Goal: Information Seeking & Learning: Check status

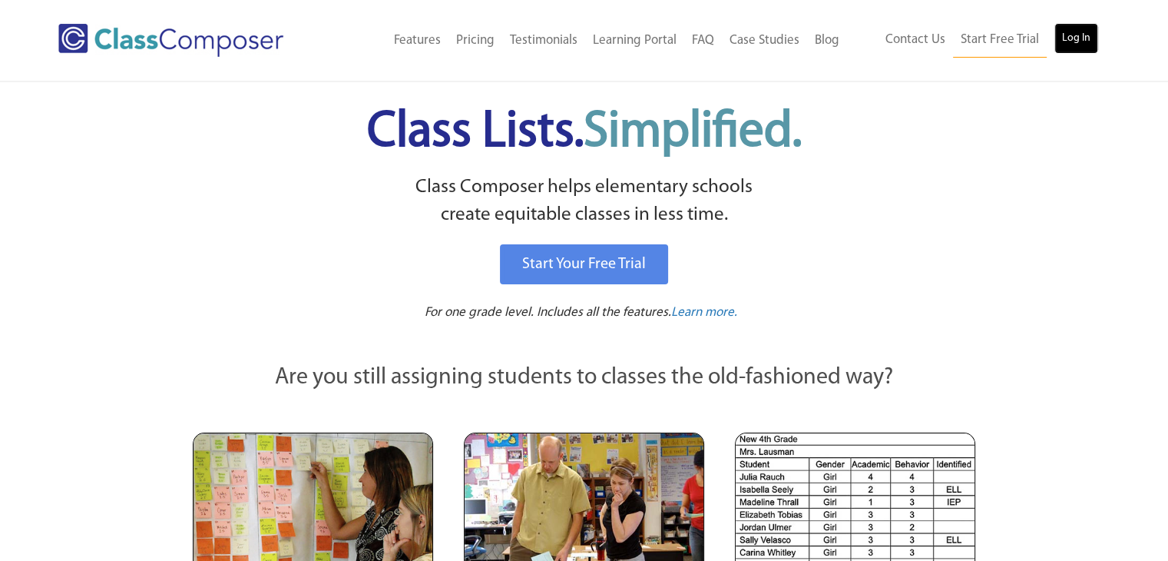
click at [1079, 31] on link "Log In" at bounding box center [1076, 38] width 44 height 31
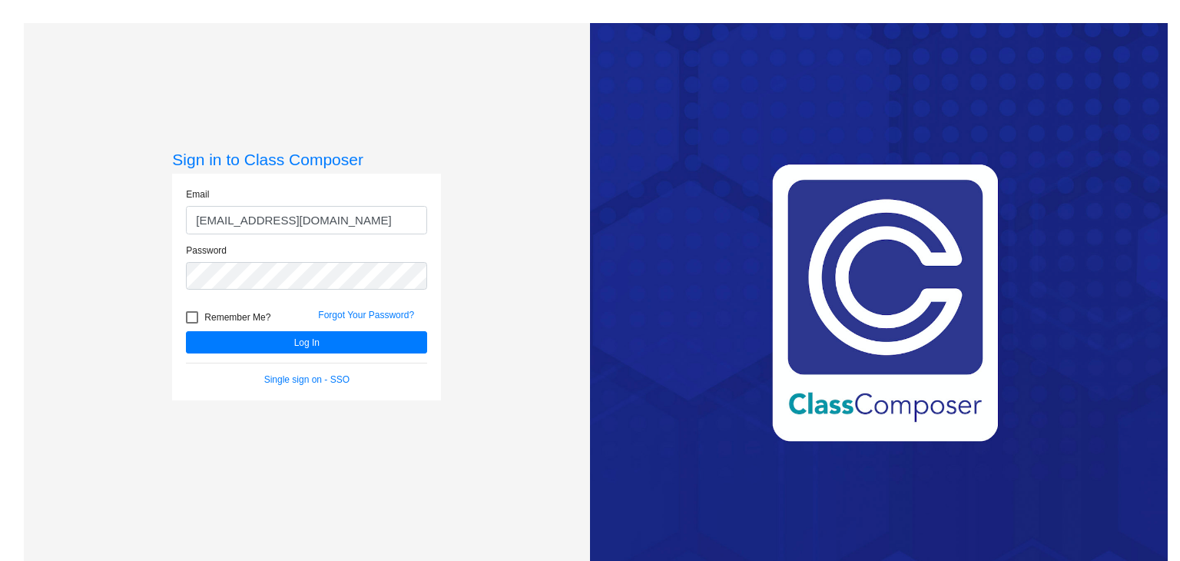
click at [329, 220] on input "[EMAIL_ADDRESS][DOMAIN_NAME]" at bounding box center [306, 220] width 241 height 28
click at [310, 355] on form "Email [EMAIL_ADDRESS][DOMAIN_NAME] Password Remember Me? Forgot Your Password? …" at bounding box center [306, 286] width 241 height 199
click at [297, 329] on div "Remember Me?" at bounding box center [240, 319] width 132 height 23
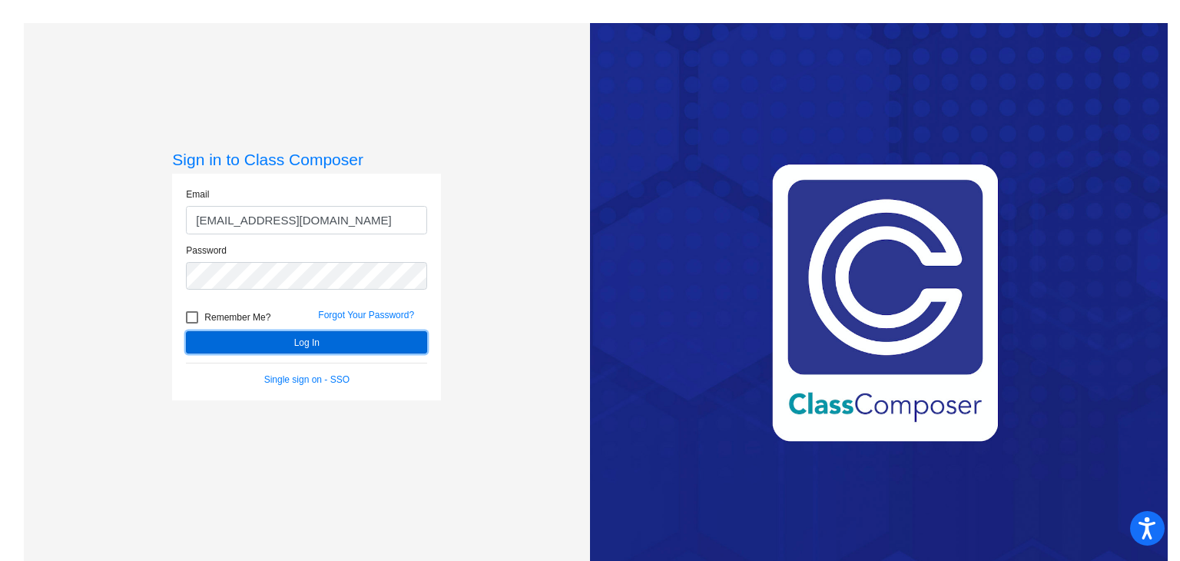
click at [301, 344] on button "Log In" at bounding box center [306, 342] width 241 height 22
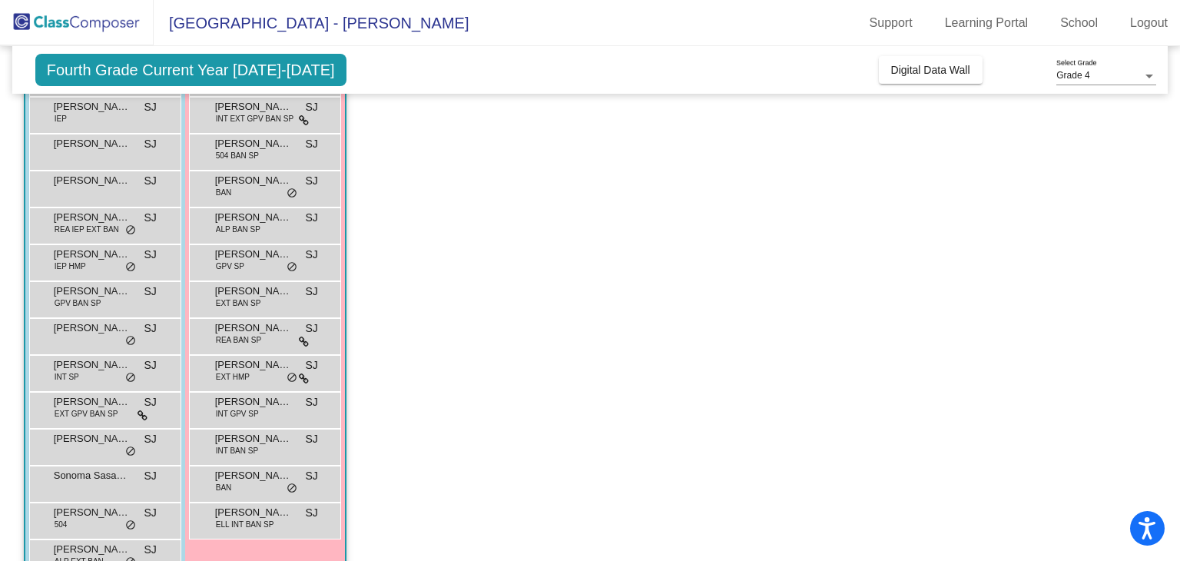
scroll to position [187, 0]
click at [301, 344] on icon at bounding box center [304, 341] width 10 height 11
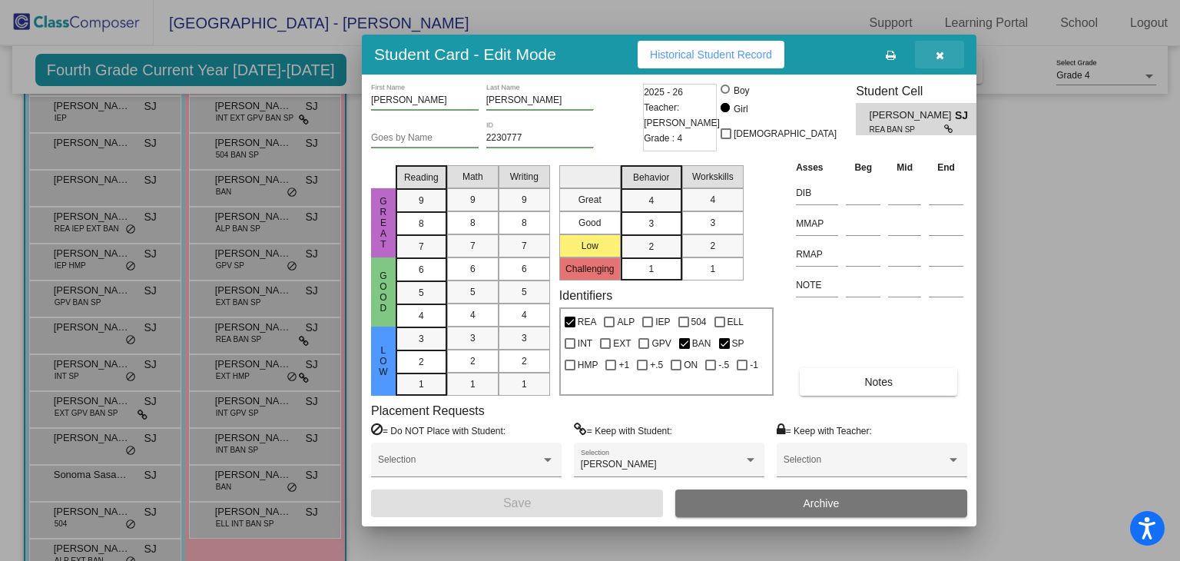
click at [953, 55] on button "button" at bounding box center [939, 55] width 49 height 28
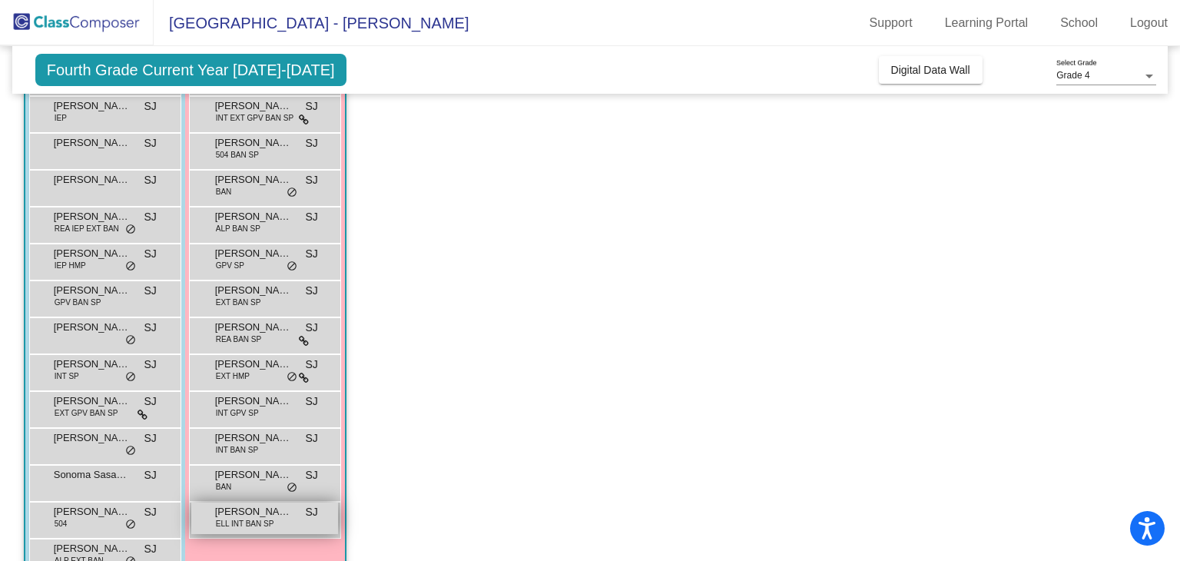
click at [233, 527] on span "ELL INT BAN SP" at bounding box center [245, 524] width 58 height 12
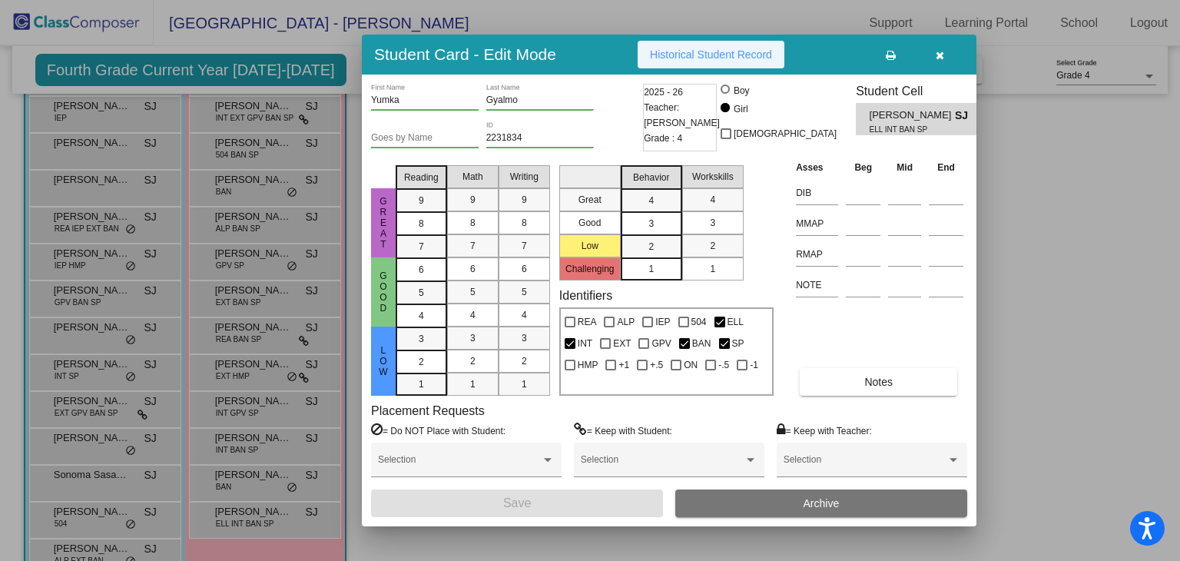
click at [684, 55] on span "Historical Student Record" at bounding box center [711, 54] width 122 height 12
click at [945, 34] on div at bounding box center [590, 280] width 1180 height 561
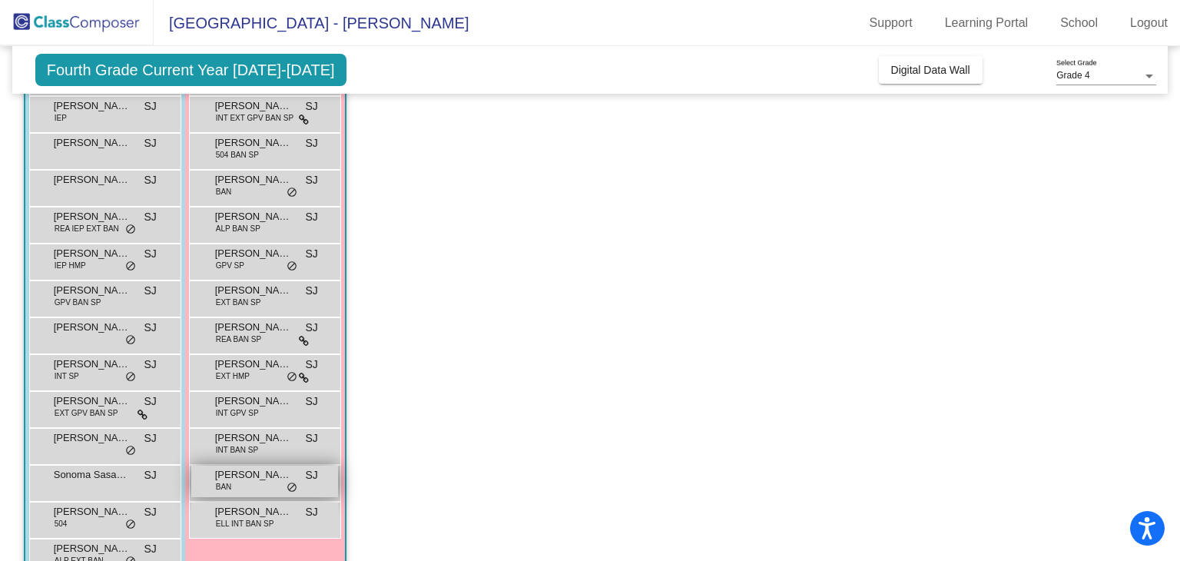
click at [254, 475] on span "[PERSON_NAME]" at bounding box center [253, 474] width 77 height 15
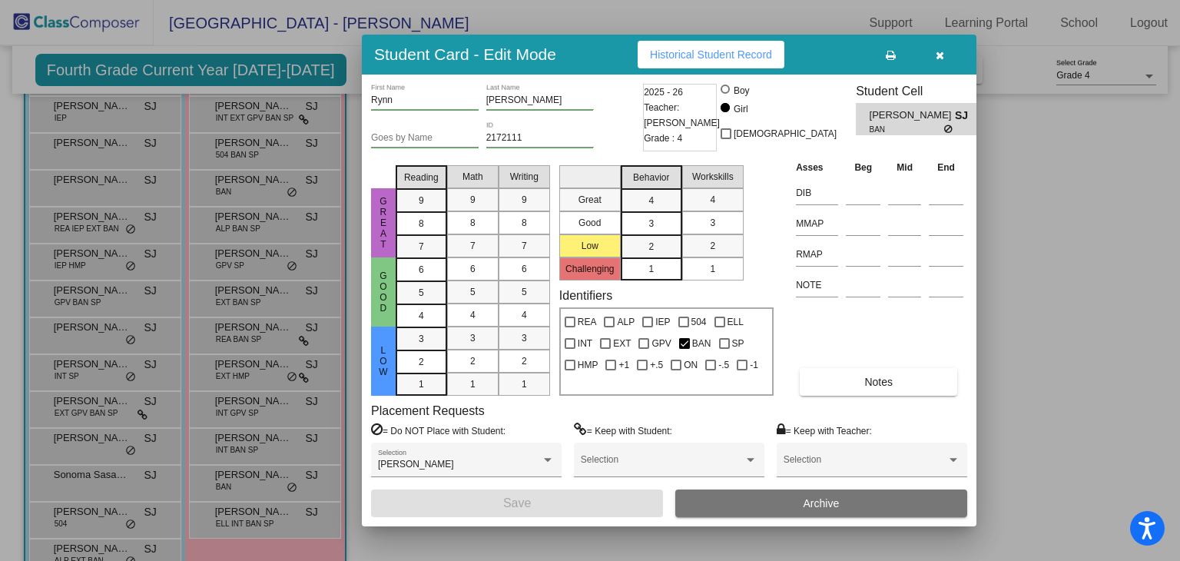
click at [753, 56] on span "Historical Student Record" at bounding box center [711, 54] width 122 height 12
click at [937, 57] on icon "button" at bounding box center [939, 55] width 8 height 11
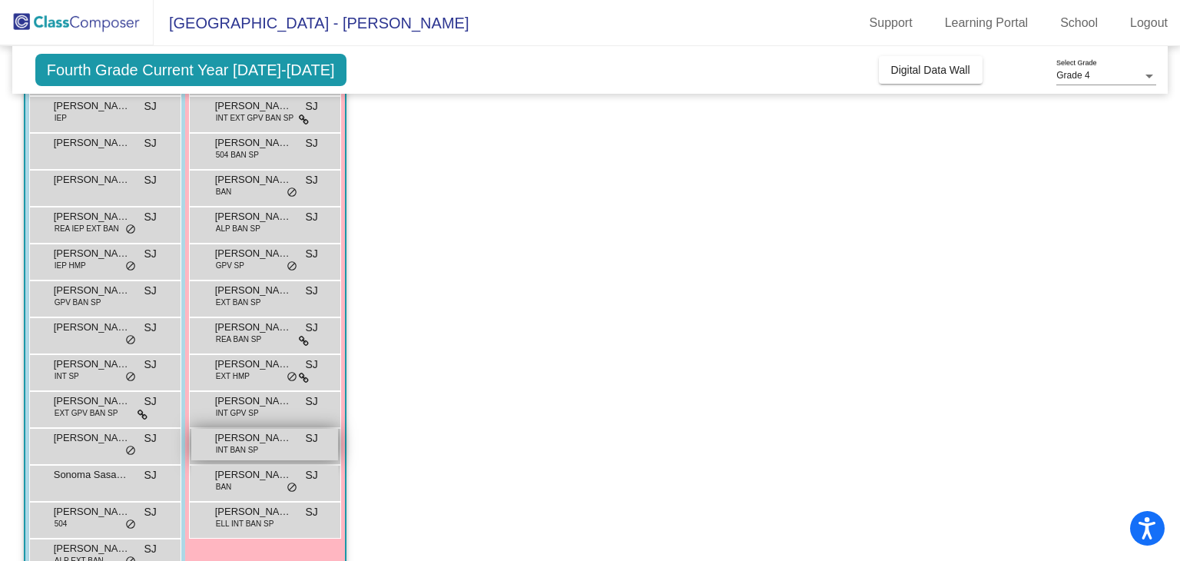
click at [252, 441] on span "[PERSON_NAME]" at bounding box center [253, 437] width 77 height 15
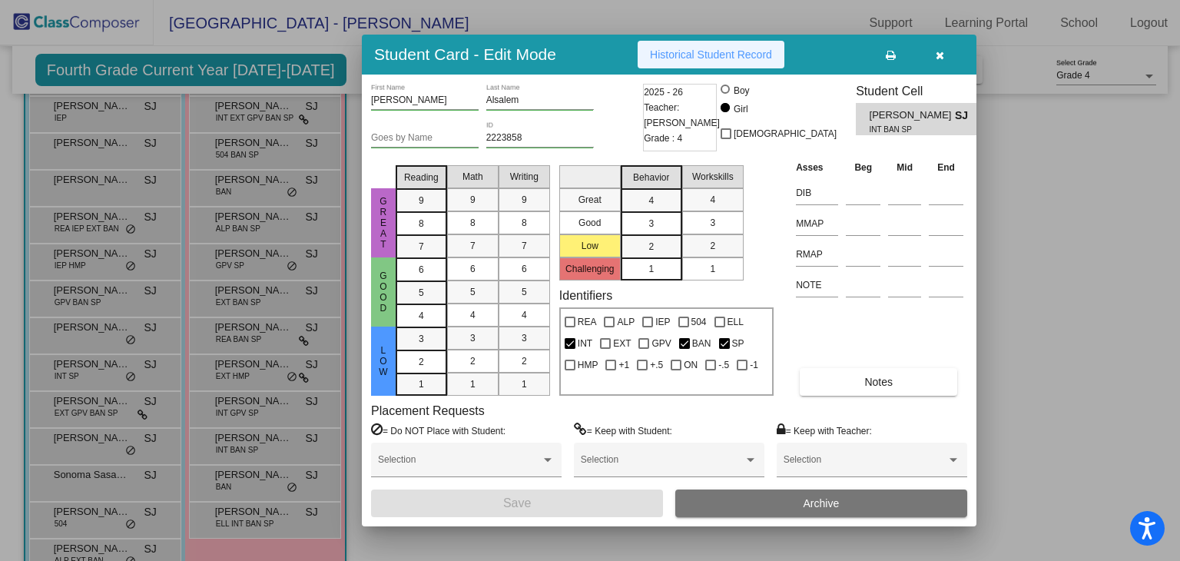
click at [745, 59] on span "Historical Student Record" at bounding box center [711, 54] width 122 height 12
click at [935, 48] on span "button" at bounding box center [939, 54] width 8 height 12
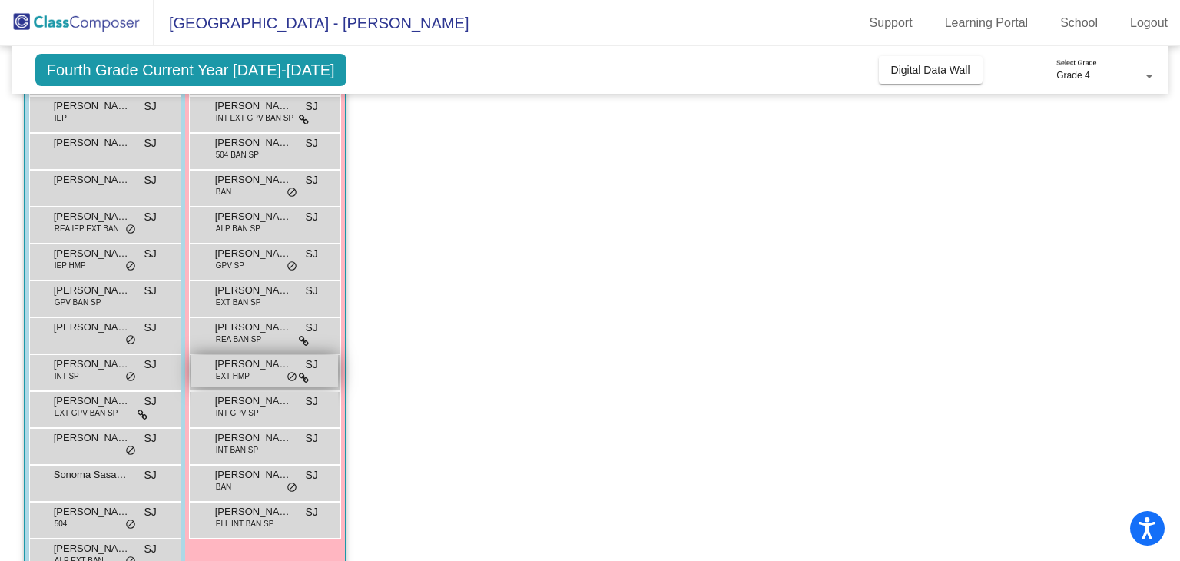
click at [220, 379] on span "EXT HMP" at bounding box center [233, 376] width 34 height 12
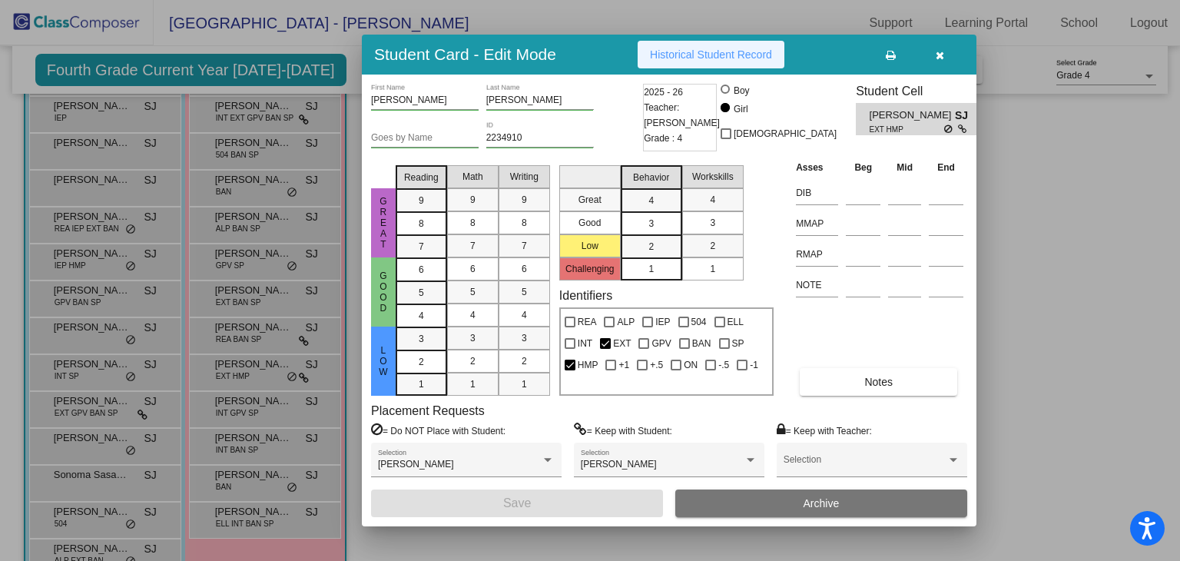
click at [698, 59] on span "Historical Student Record" at bounding box center [711, 54] width 122 height 12
click at [950, 53] on button "button" at bounding box center [939, 55] width 49 height 28
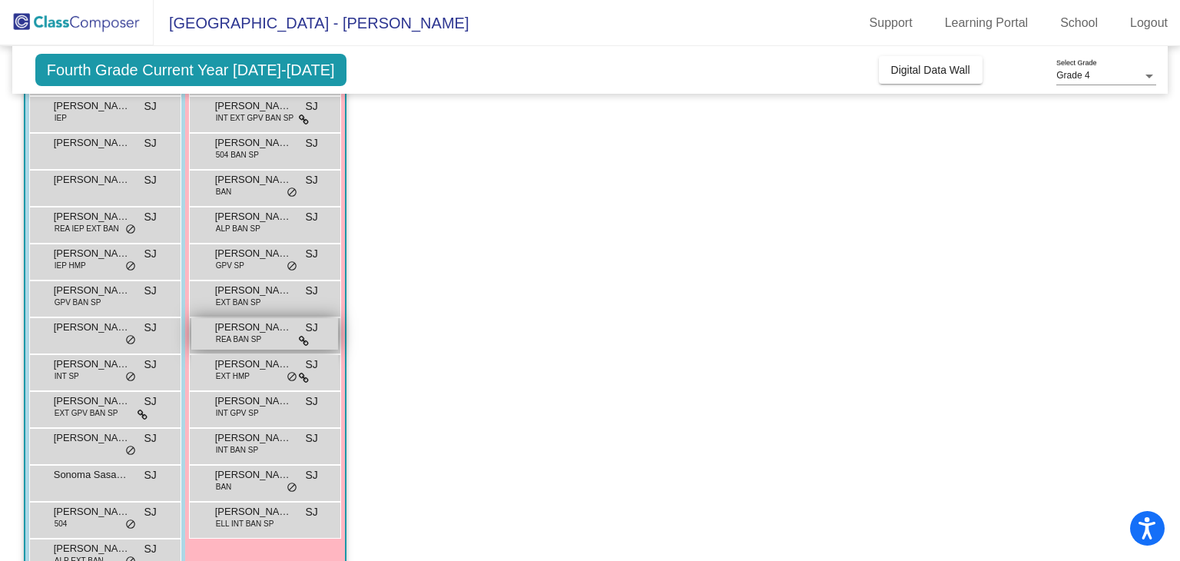
click at [243, 321] on span "[PERSON_NAME]" at bounding box center [253, 326] width 77 height 15
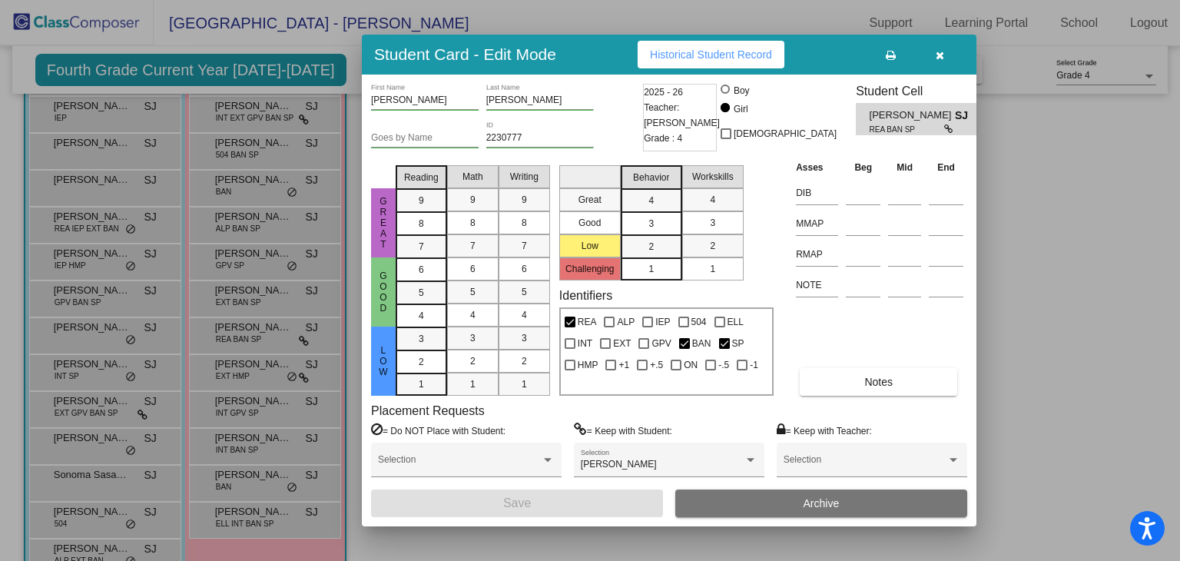
click at [696, 56] on span "Historical Student Record" at bounding box center [711, 54] width 122 height 12
click at [938, 65] on button "button" at bounding box center [939, 55] width 49 height 28
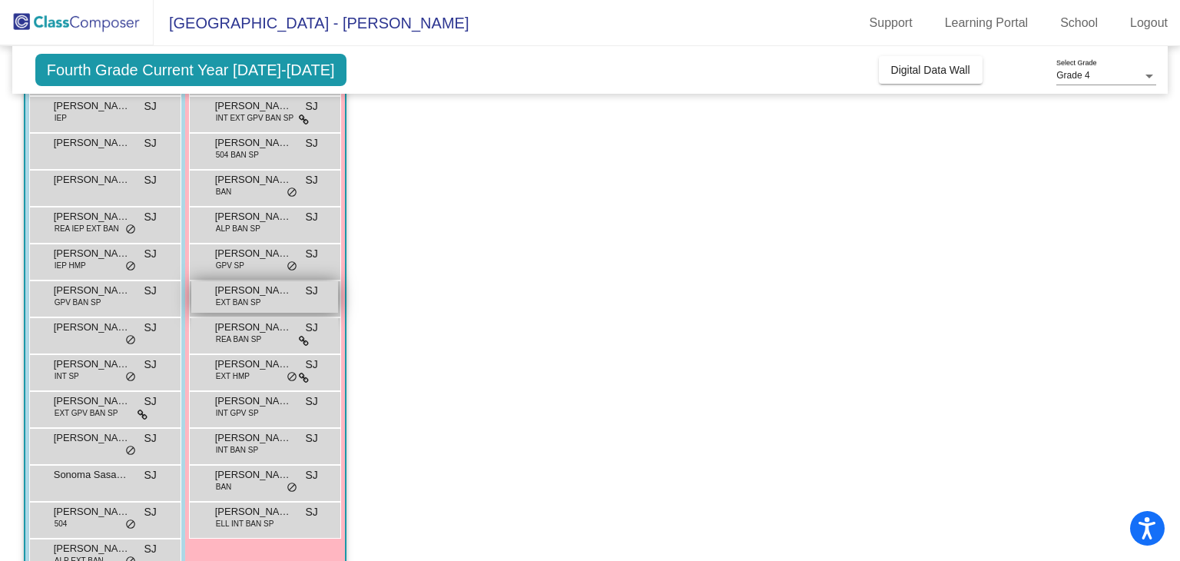
click at [258, 303] on span "EXT BAN SP" at bounding box center [238, 302] width 45 height 12
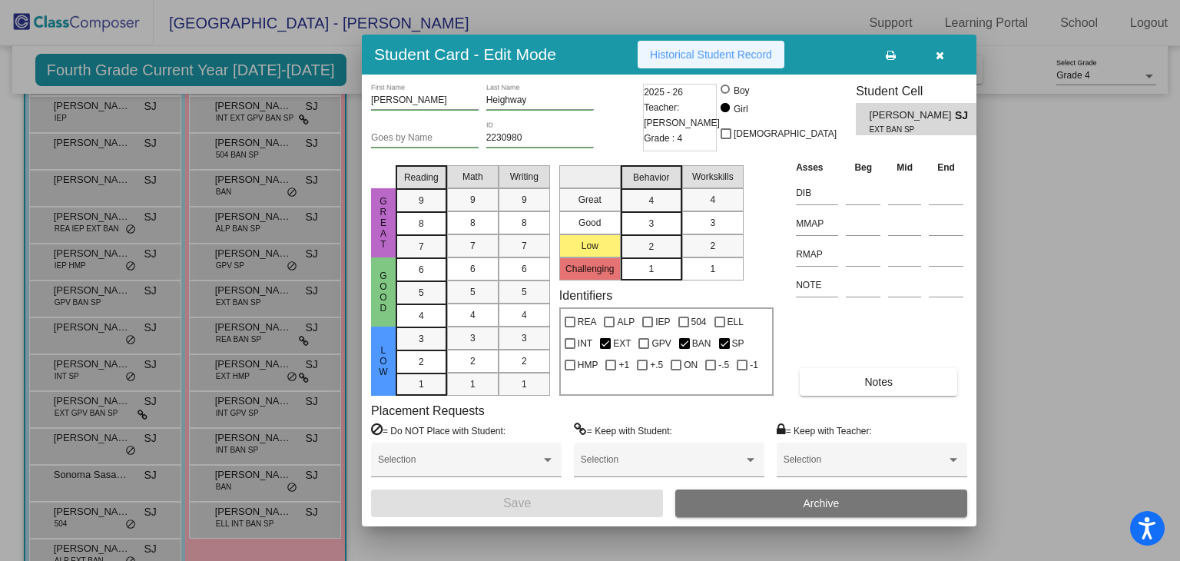
click at [670, 57] on span "Historical Student Record" at bounding box center [711, 54] width 122 height 12
click at [938, 51] on icon "button" at bounding box center [939, 55] width 8 height 11
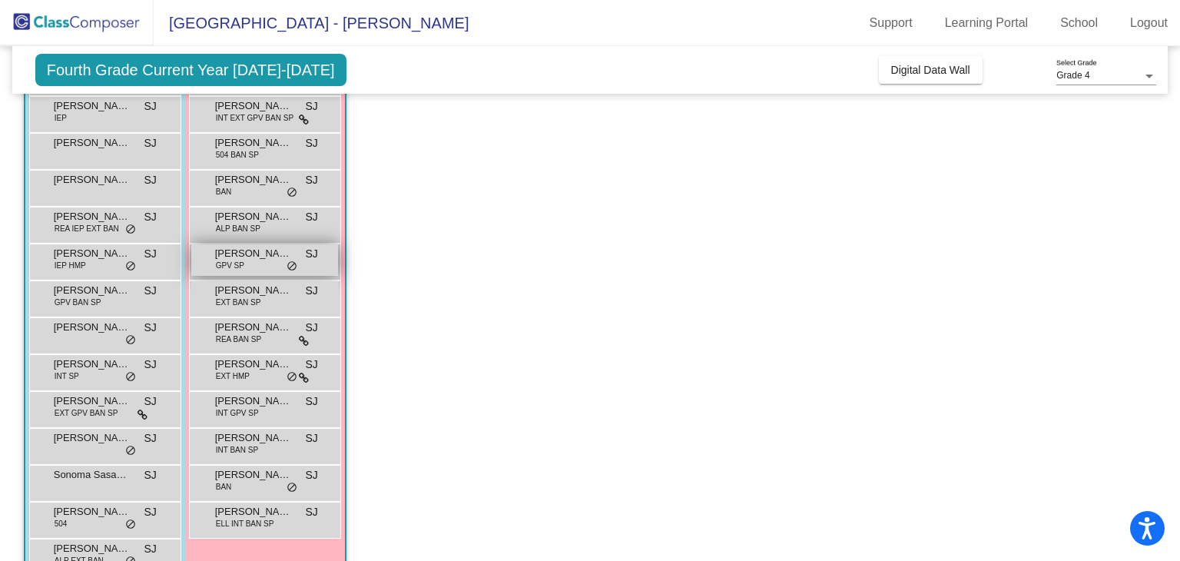
click at [240, 253] on span "[PERSON_NAME]" at bounding box center [253, 253] width 77 height 15
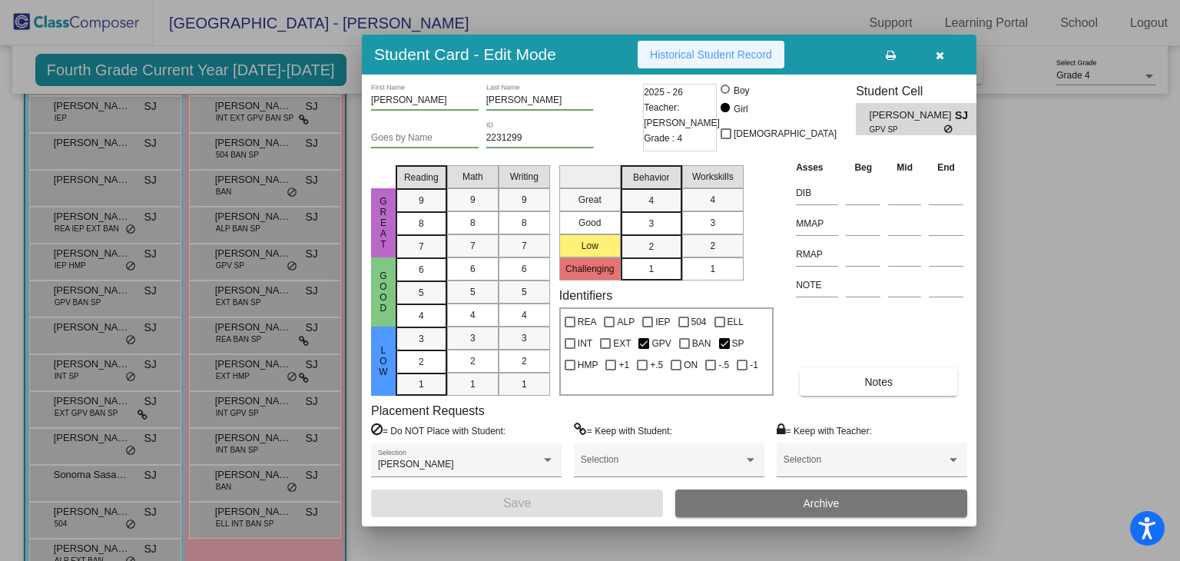
click at [687, 58] on span "Historical Student Record" at bounding box center [711, 54] width 122 height 12
click at [944, 63] on button "button" at bounding box center [939, 55] width 49 height 28
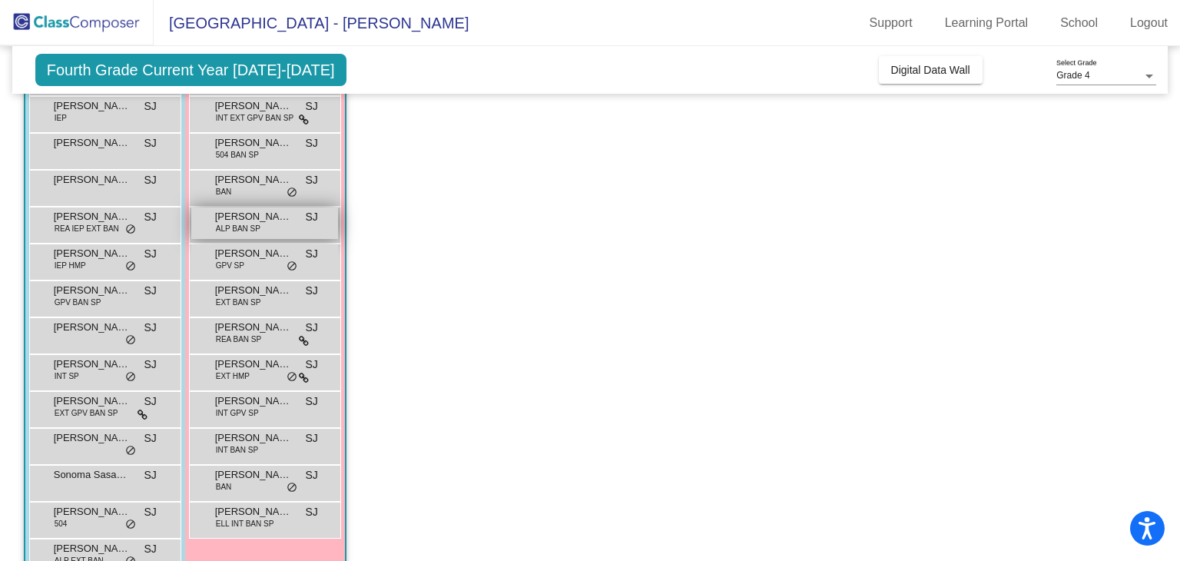
click at [258, 233] on div "[PERSON_NAME] ALP BAN SP SJ lock do_not_disturb_alt" at bounding box center [264, 222] width 147 height 31
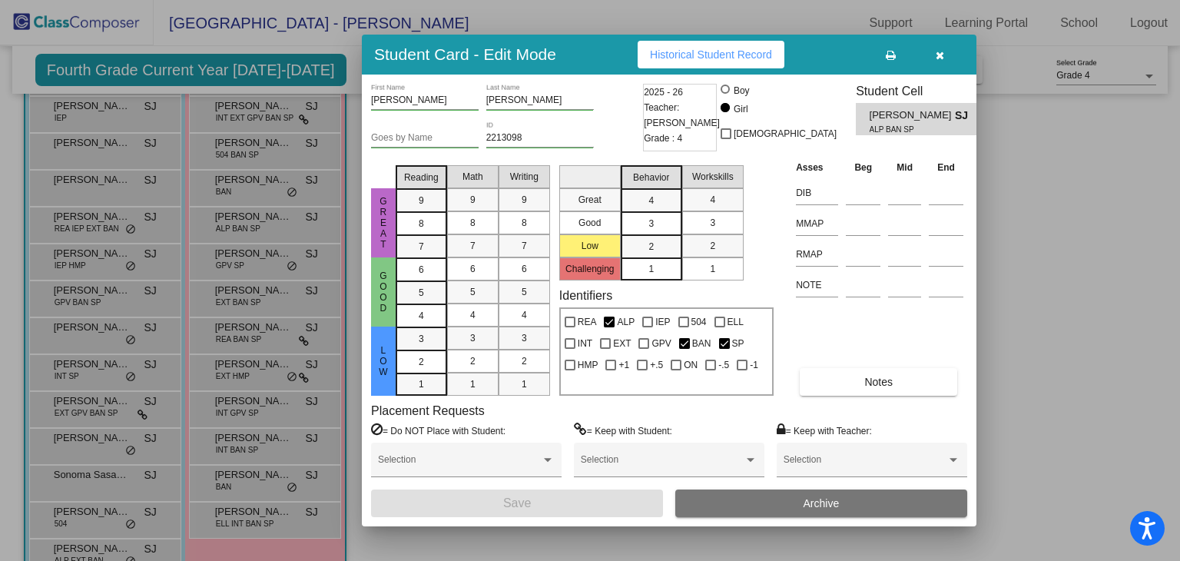
click at [689, 46] on button "Historical Student Record" at bounding box center [710, 55] width 147 height 28
click at [945, 50] on button "button" at bounding box center [939, 55] width 49 height 28
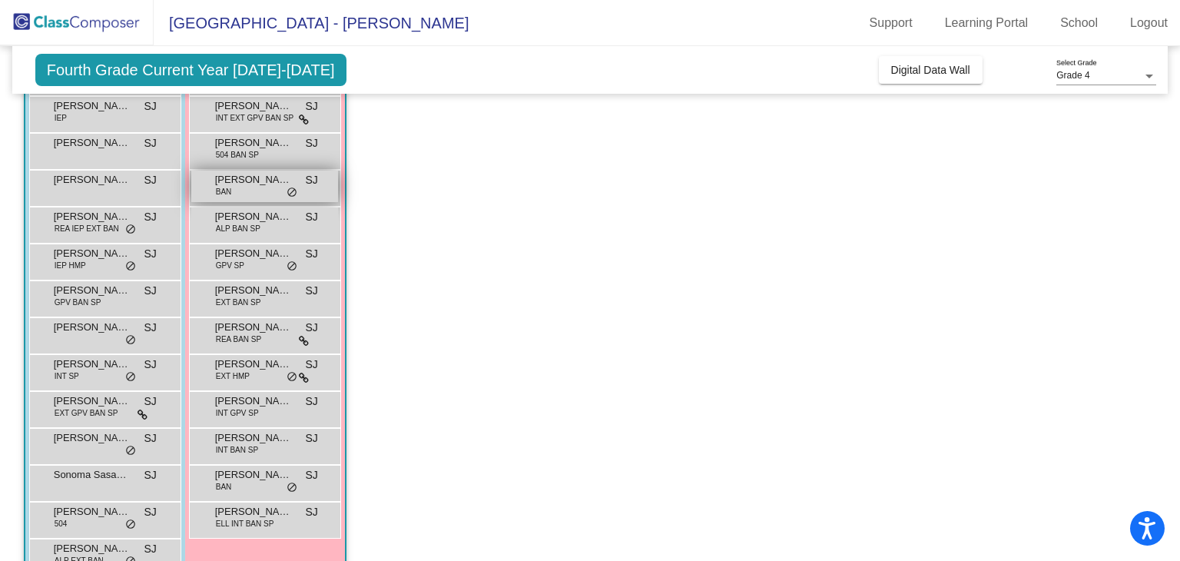
click at [243, 199] on div "[PERSON_NAME] BAN SJ lock do_not_disturb_alt" at bounding box center [264, 185] width 147 height 31
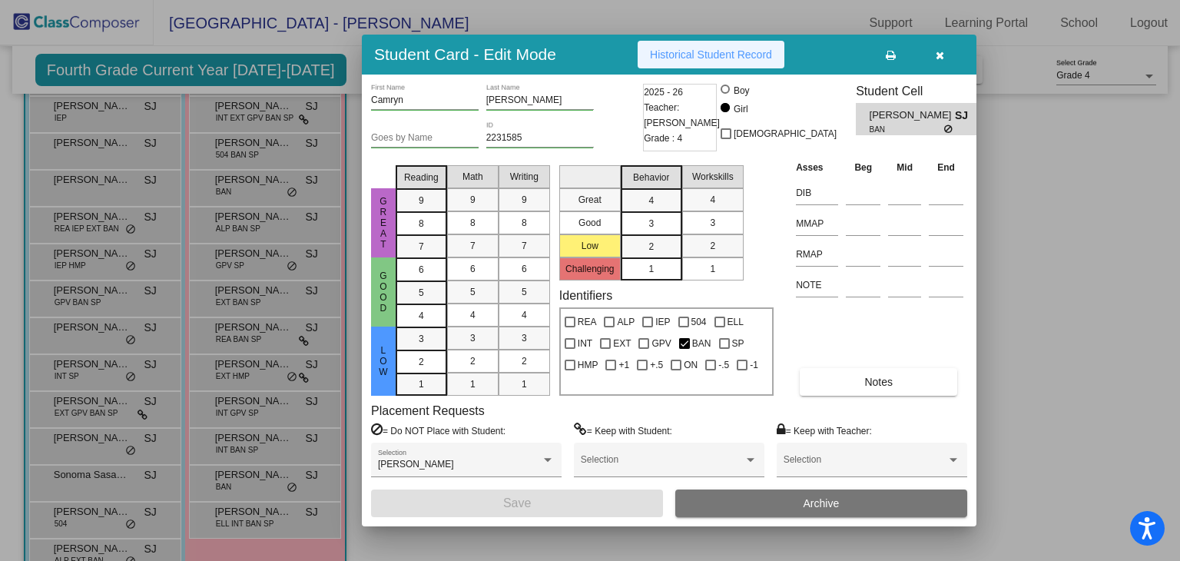
click at [700, 59] on span "Historical Student Record" at bounding box center [711, 54] width 122 height 12
click at [963, 54] on button "button" at bounding box center [939, 55] width 49 height 28
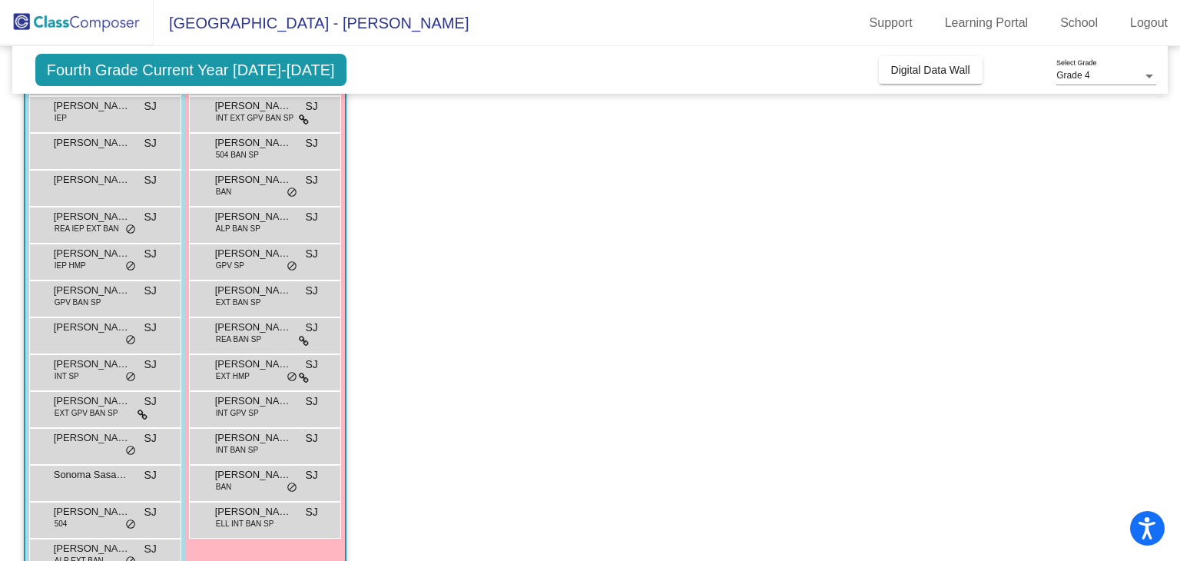
click at [256, 167] on div "[PERSON_NAME] 504 BAN SP SJ lock do_not_disturb_alt" at bounding box center [265, 151] width 152 height 37
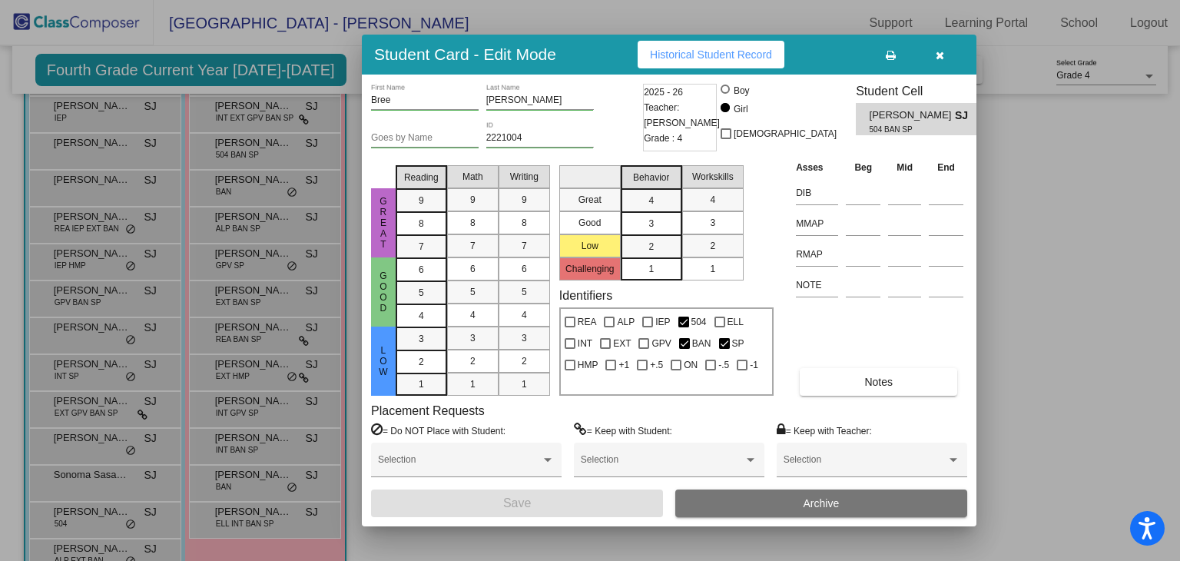
click at [932, 53] on button "button" at bounding box center [939, 55] width 49 height 28
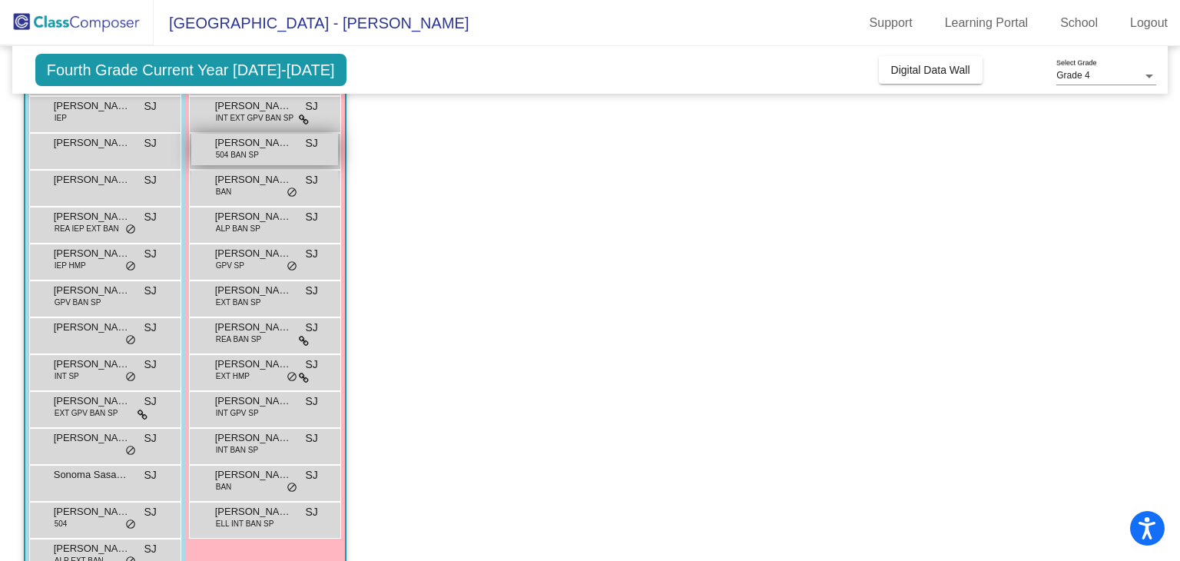
click at [247, 151] on span "504 BAN SP" at bounding box center [237, 155] width 43 height 12
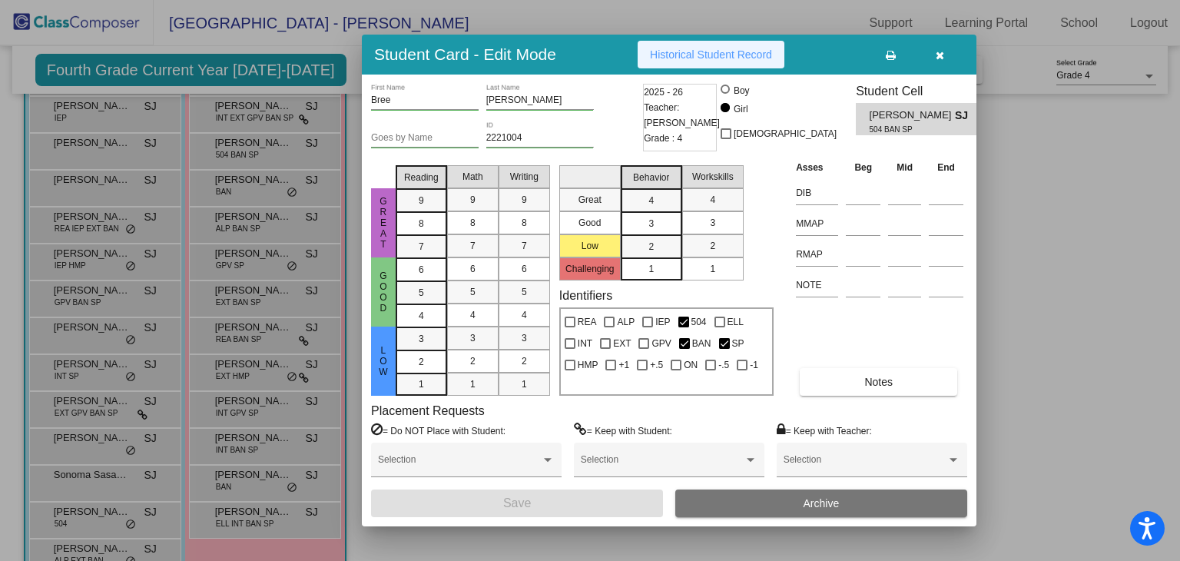
click at [718, 62] on button "Historical Student Record" at bounding box center [710, 55] width 147 height 28
click at [931, 42] on button "button" at bounding box center [939, 55] width 49 height 28
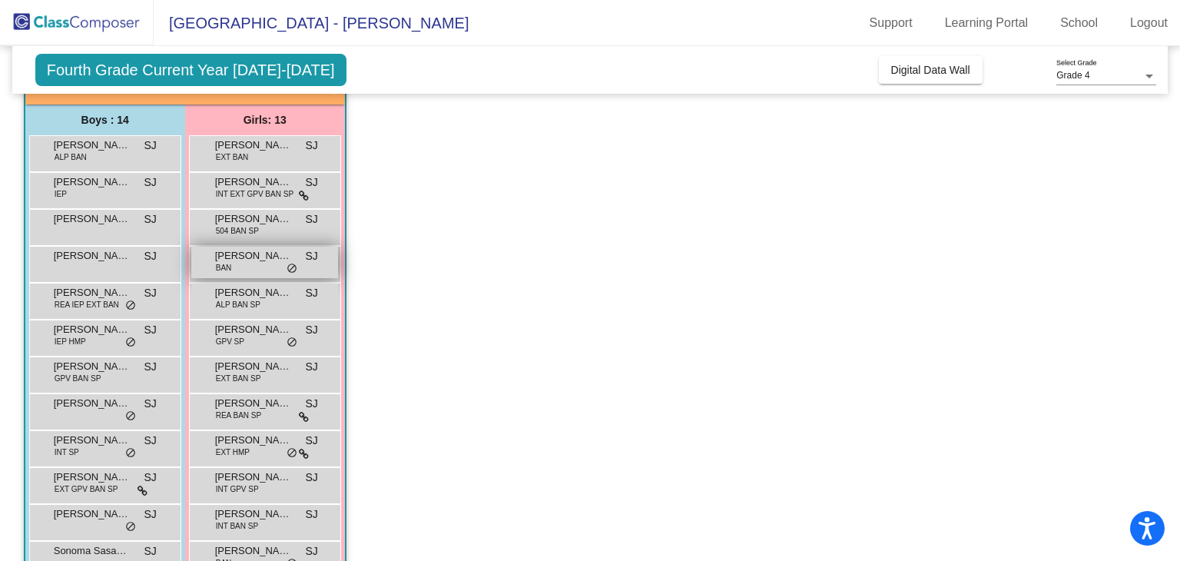
scroll to position [110, 0]
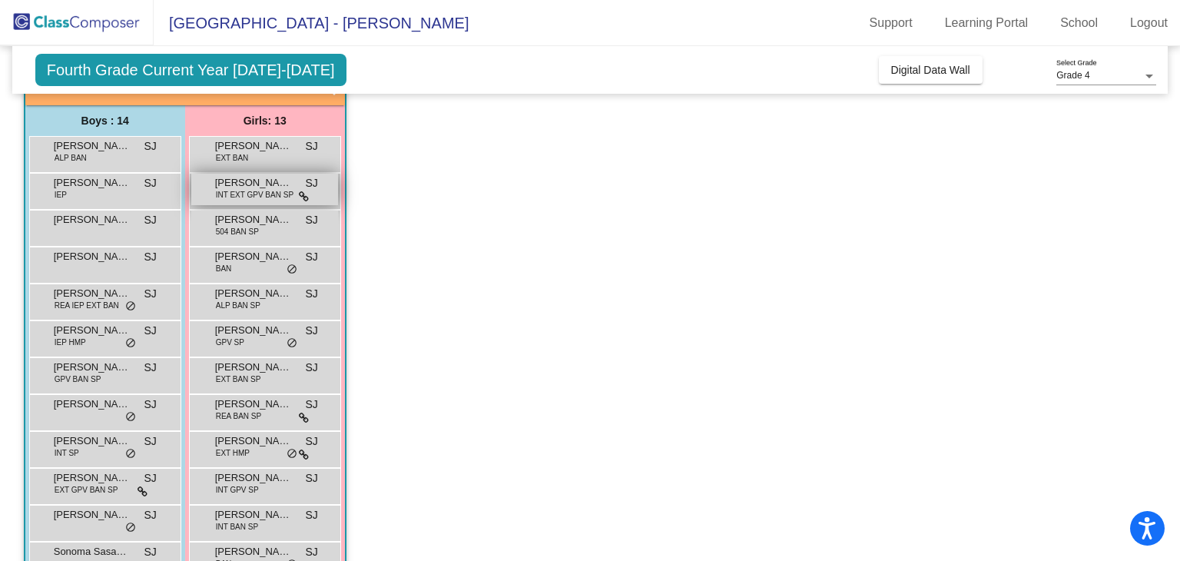
click at [261, 189] on span "INT EXT GPV BAN SP" at bounding box center [255, 195] width 78 height 12
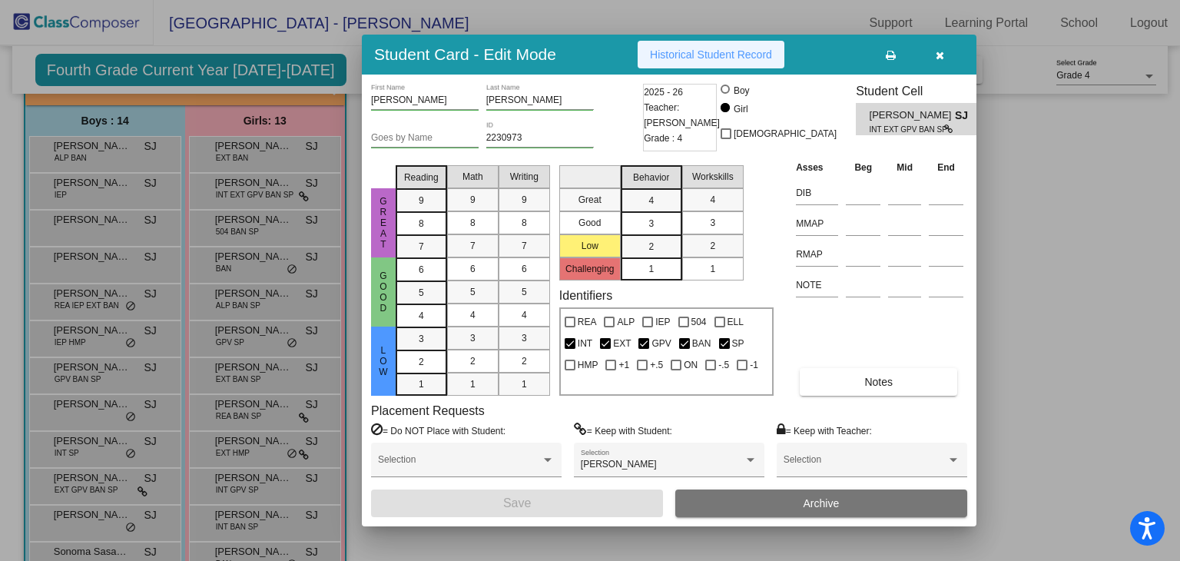
click at [707, 50] on span "Historical Student Record" at bounding box center [711, 54] width 122 height 12
click at [945, 48] on button "button" at bounding box center [939, 55] width 49 height 28
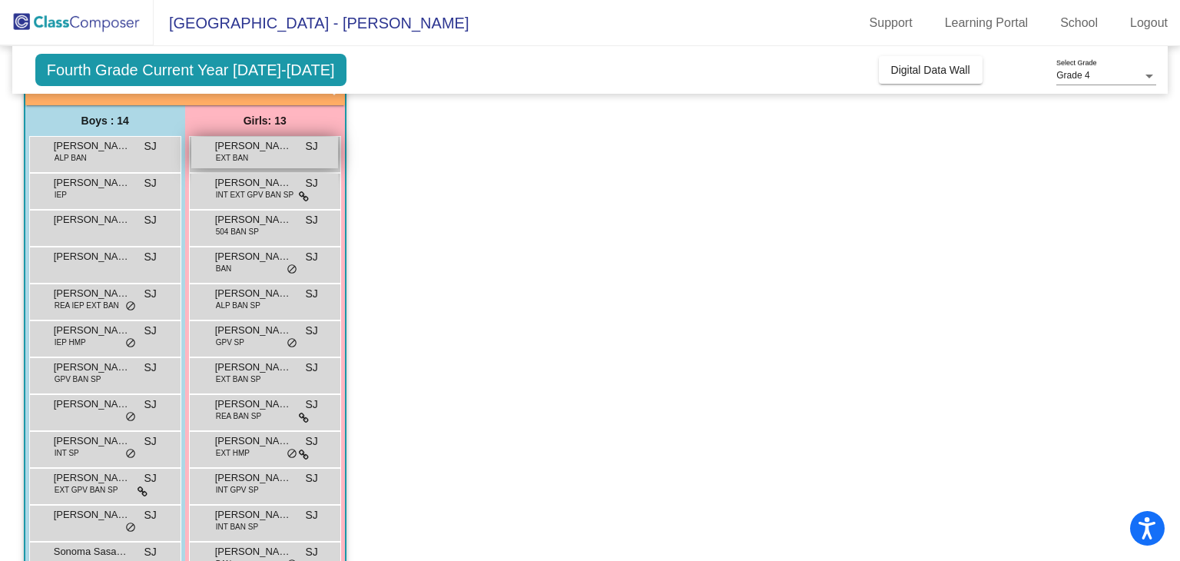
click at [266, 147] on span "[PERSON_NAME]" at bounding box center [253, 145] width 77 height 15
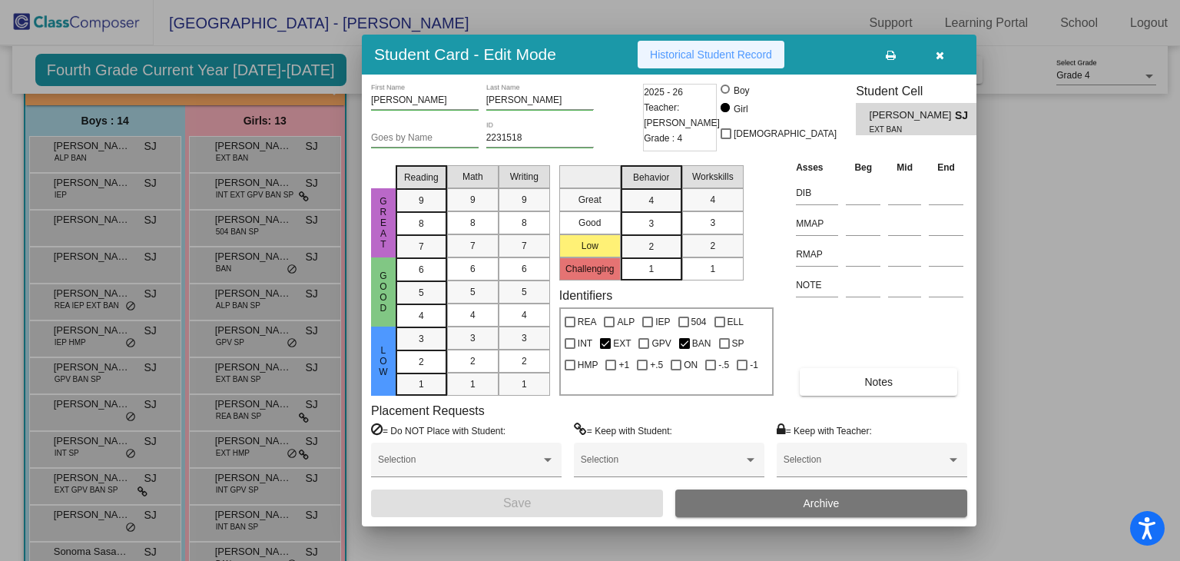
click at [693, 41] on button "Historical Student Record" at bounding box center [710, 55] width 147 height 28
click at [938, 55] on icon "button" at bounding box center [939, 55] width 8 height 11
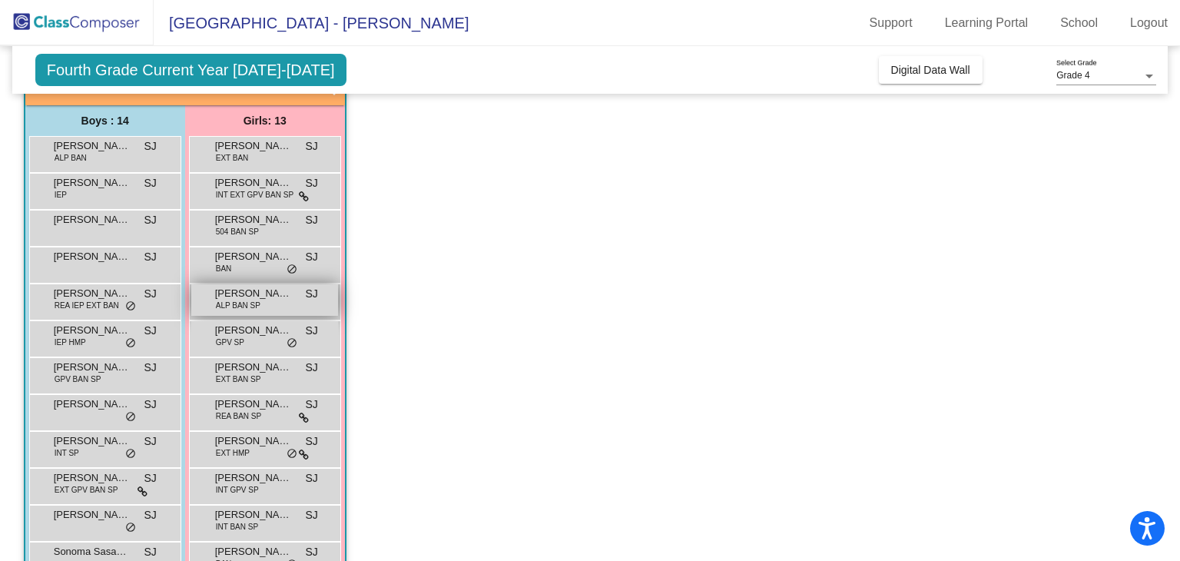
scroll to position [225, 0]
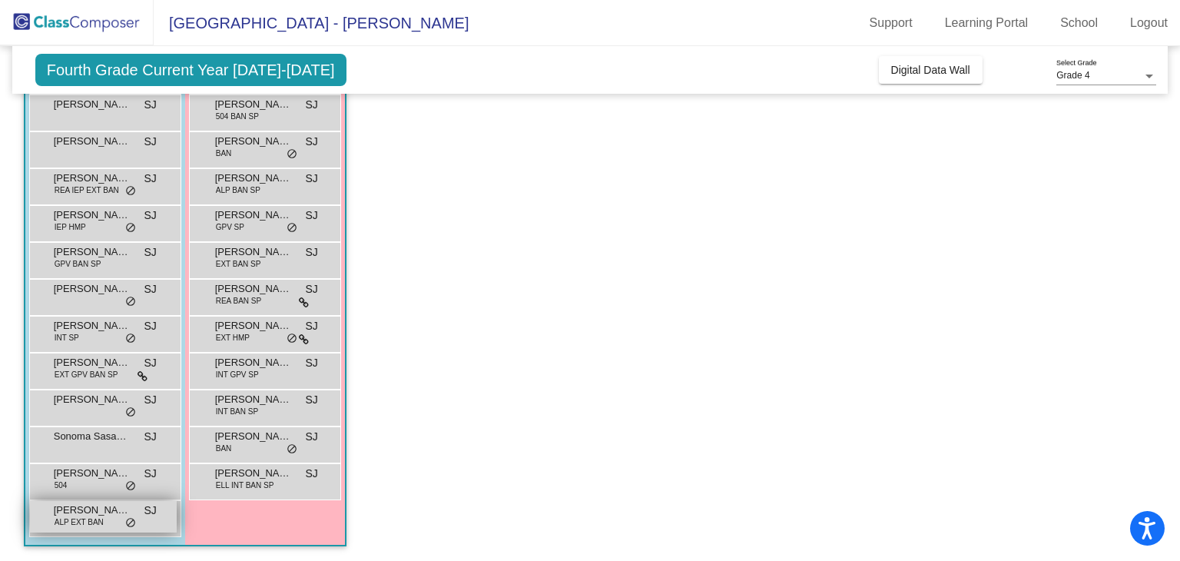
click at [98, 508] on span "[PERSON_NAME]" at bounding box center [92, 509] width 77 height 15
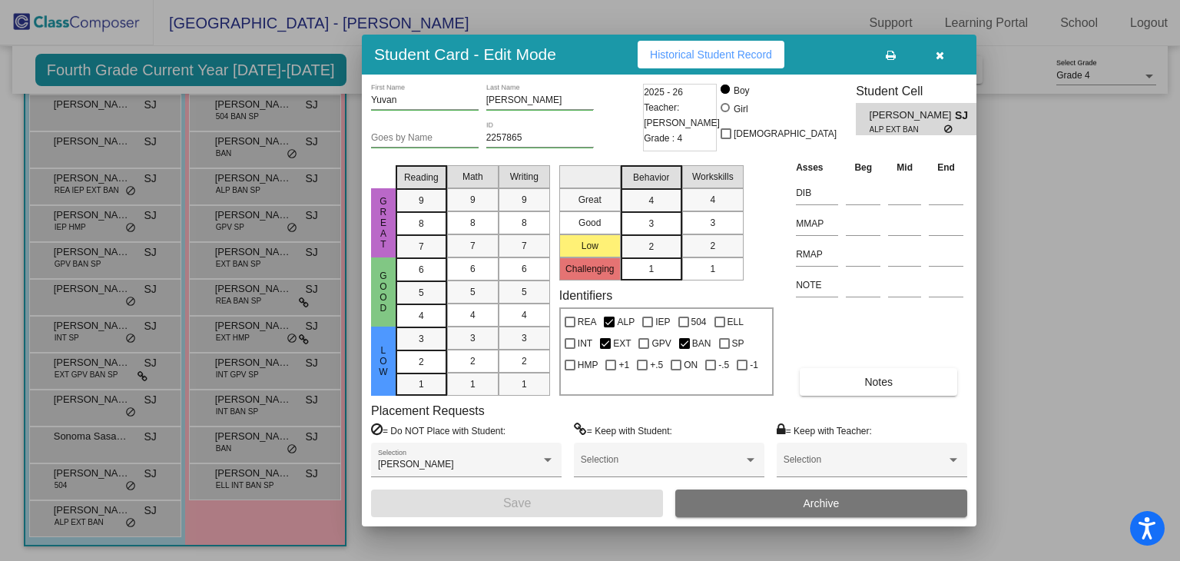
click at [710, 63] on button "Historical Student Record" at bounding box center [710, 55] width 147 height 28
click at [940, 50] on icon "button" at bounding box center [939, 55] width 8 height 11
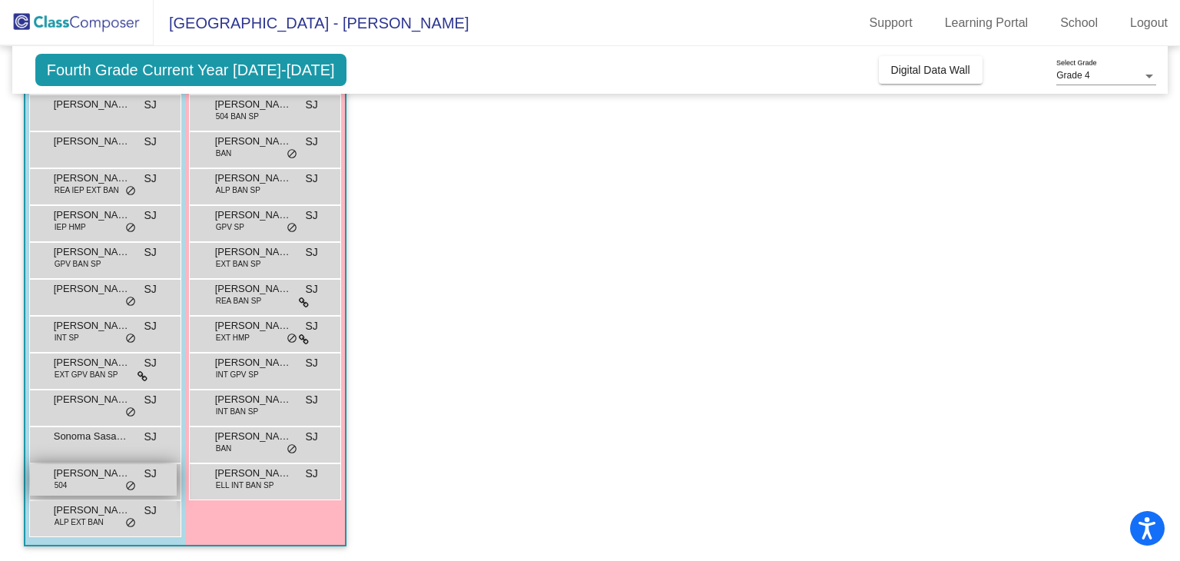
click at [70, 465] on span "[PERSON_NAME]" at bounding box center [92, 472] width 77 height 15
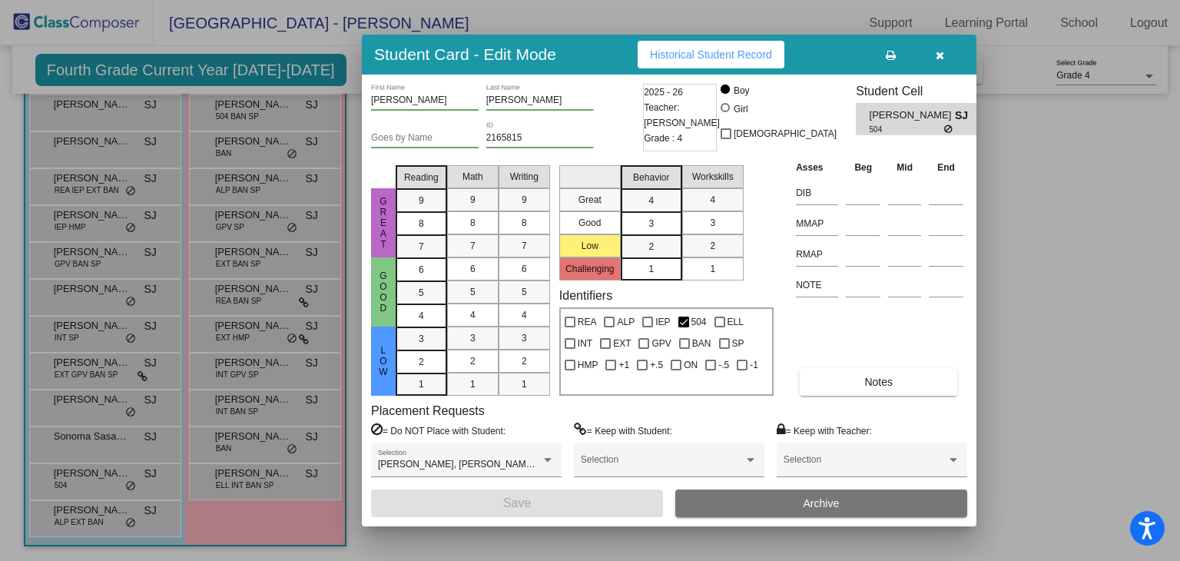
click at [725, 59] on span "Historical Student Record" at bounding box center [711, 54] width 122 height 12
click at [939, 51] on icon "button" at bounding box center [939, 55] width 8 height 11
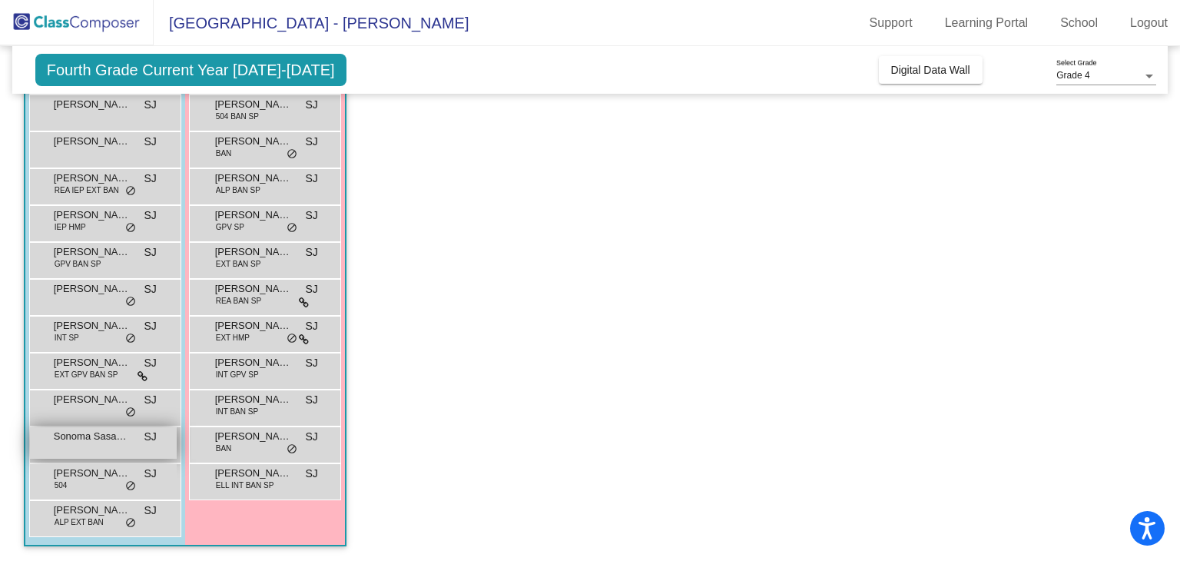
click at [93, 443] on div "Sonoma [PERSON_NAME] lock do_not_disturb_alt" at bounding box center [103, 442] width 147 height 31
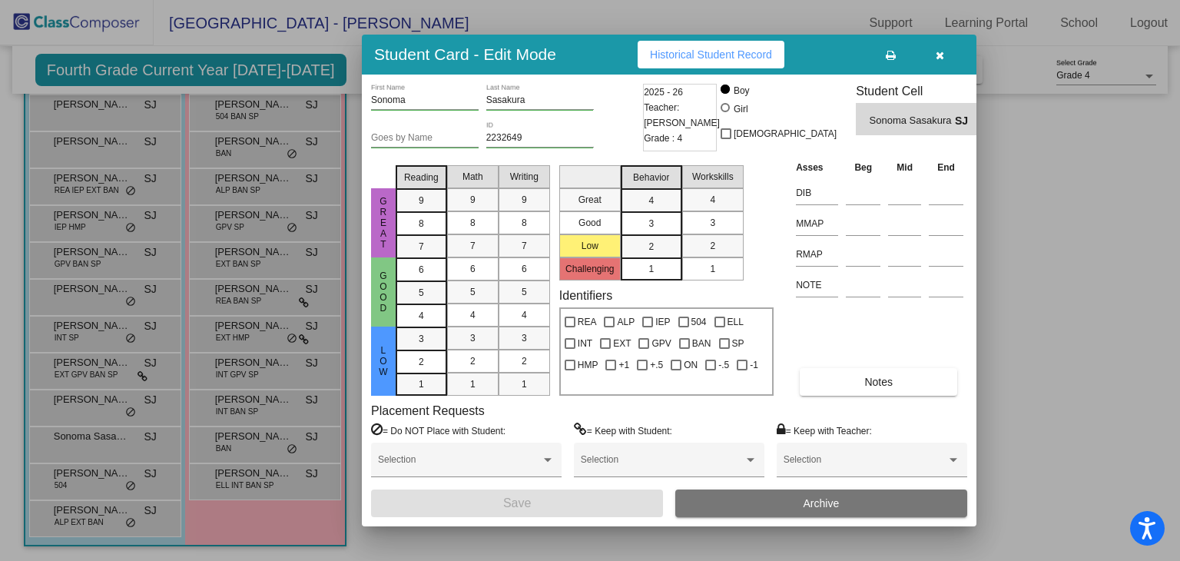
click at [681, 56] on span "Historical Student Record" at bounding box center [711, 54] width 122 height 12
click at [938, 50] on icon "button" at bounding box center [939, 55] width 8 height 11
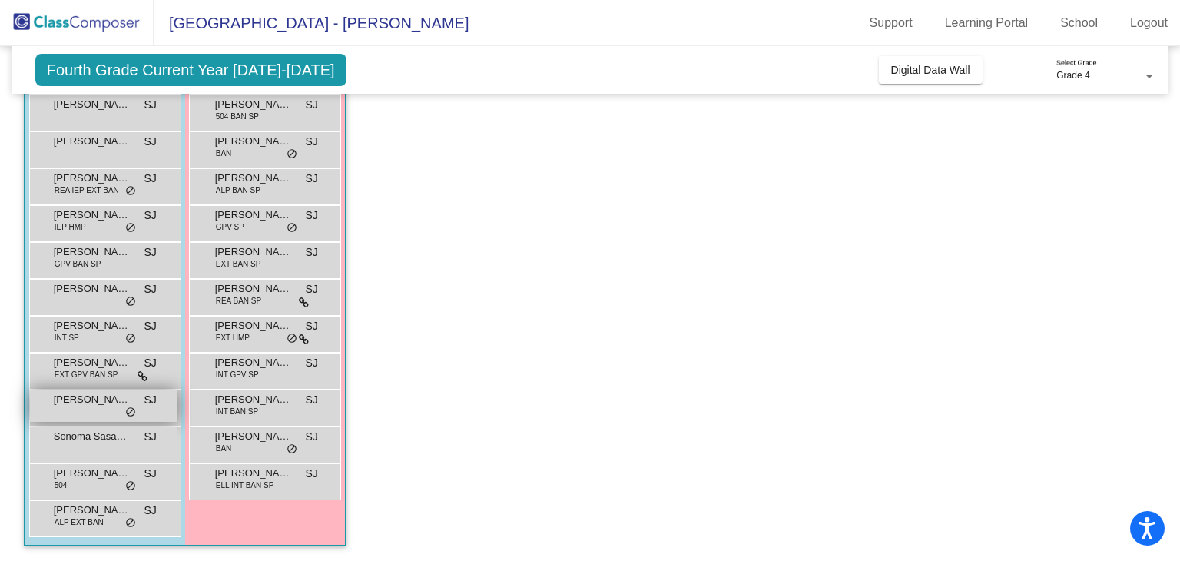
click at [84, 406] on div "[PERSON_NAME] Worker SJ lock do_not_disturb_alt" at bounding box center [103, 405] width 147 height 31
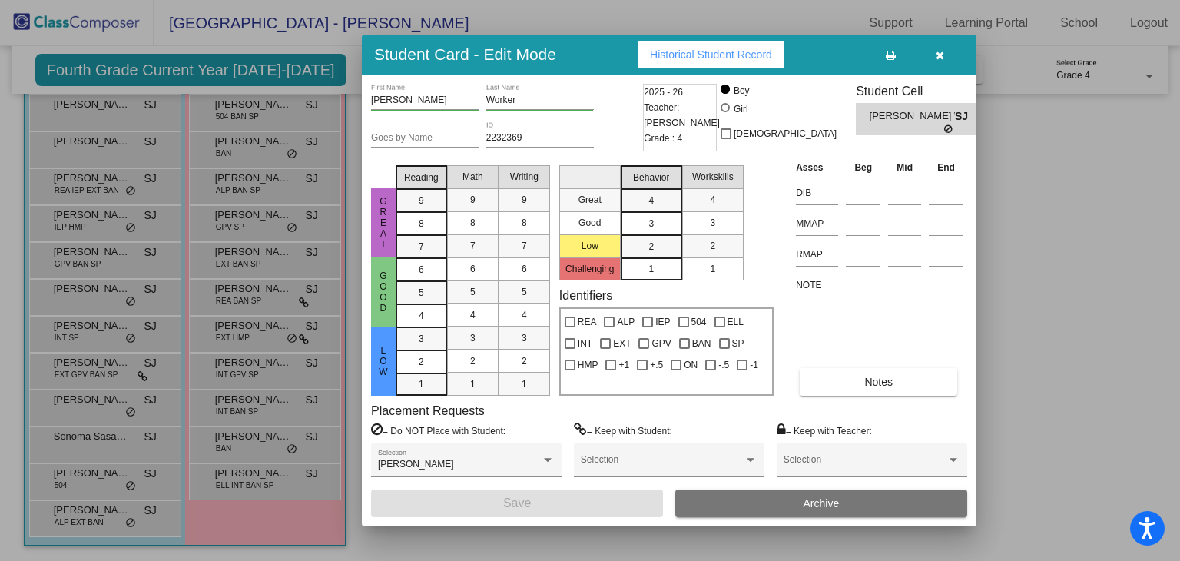
click at [701, 31] on div at bounding box center [590, 280] width 1180 height 561
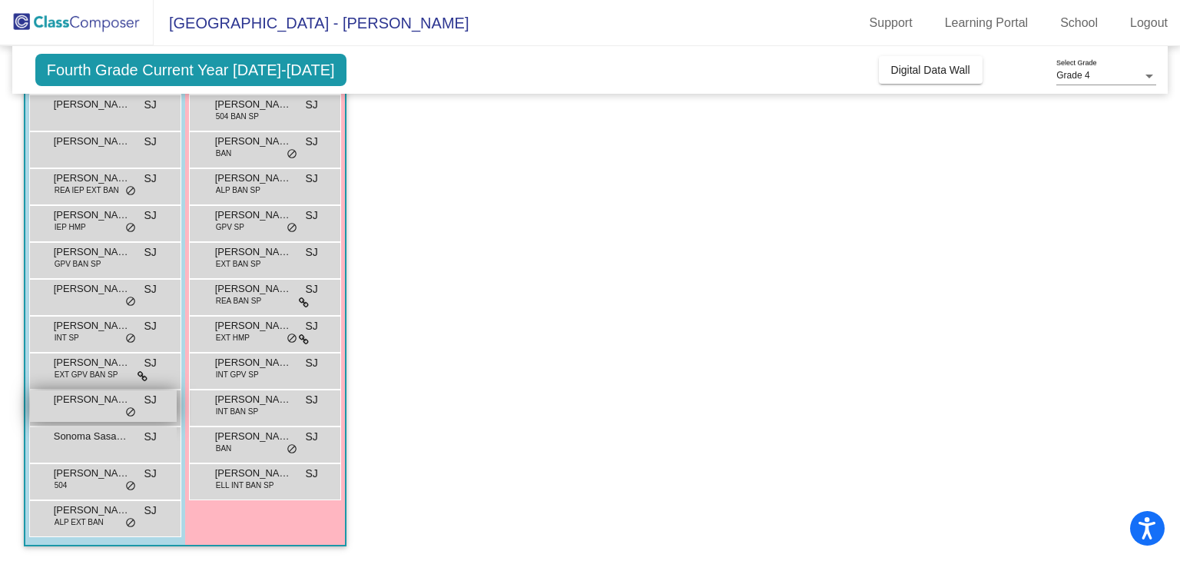
click at [69, 412] on div "[PERSON_NAME] Worker SJ lock do_not_disturb_alt" at bounding box center [103, 405] width 147 height 31
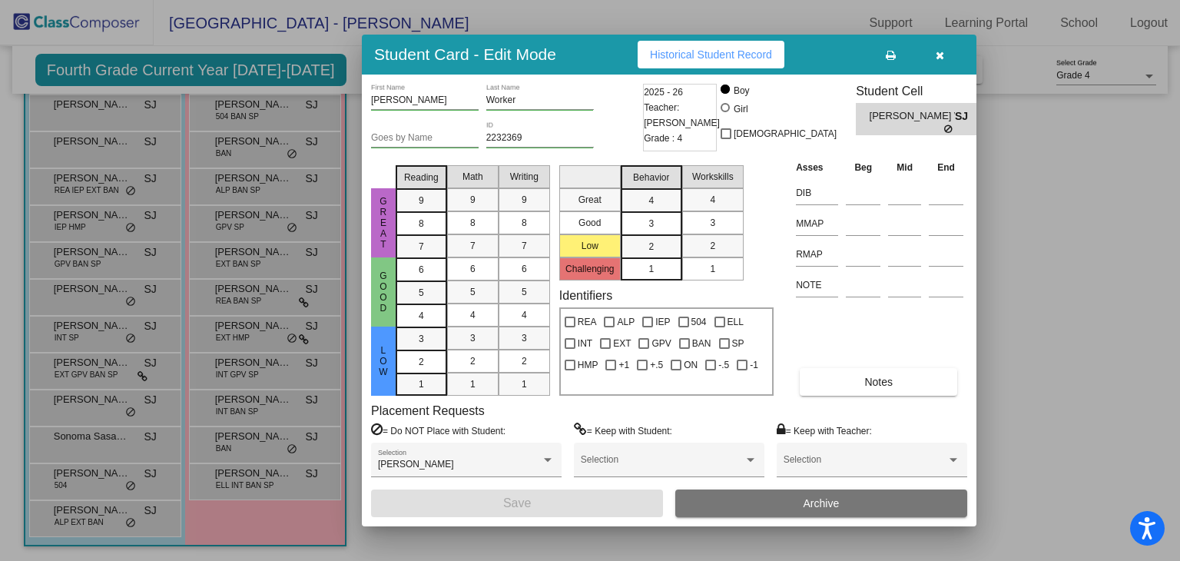
click at [737, 65] on button "Historical Student Record" at bounding box center [710, 55] width 147 height 28
click at [959, 35] on div "Student Card - Edit Mode Historical Student Record" at bounding box center [669, 55] width 614 height 40
click at [958, 40] on div "Student Card - Edit Mode Historical Student Record" at bounding box center [669, 55] width 614 height 40
click at [940, 54] on icon "button" at bounding box center [939, 55] width 8 height 11
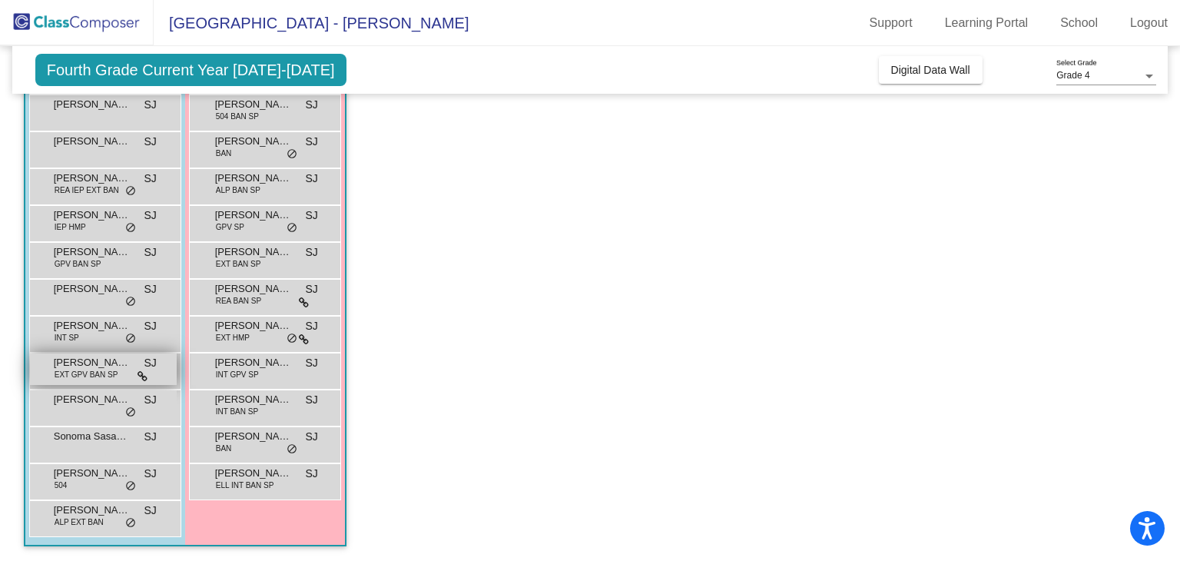
click at [84, 365] on span "[PERSON_NAME]" at bounding box center [92, 362] width 77 height 15
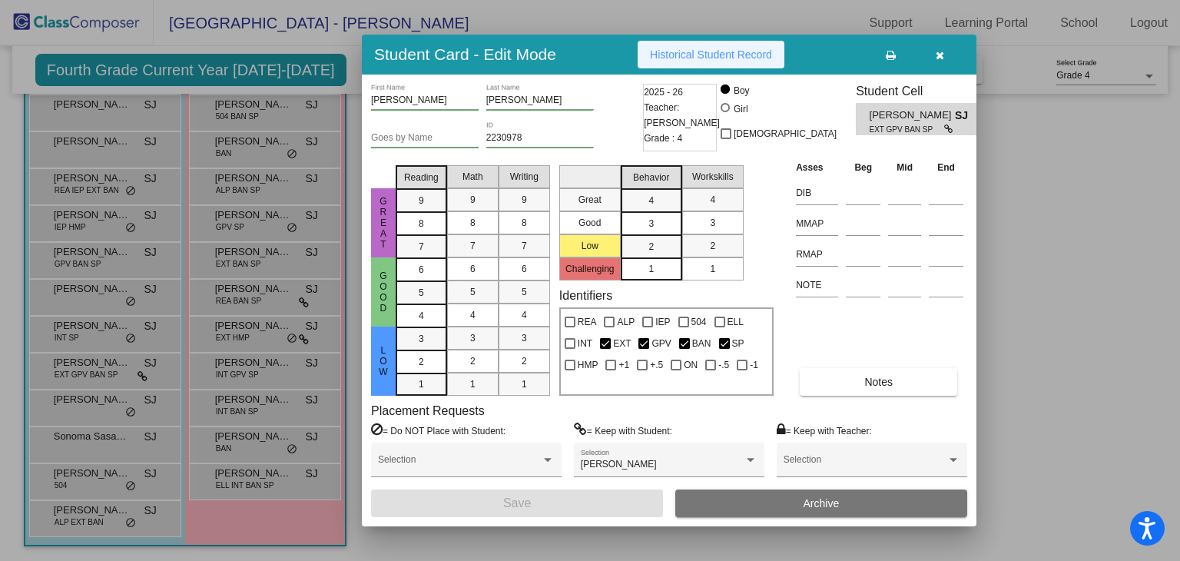
click at [680, 68] on button "Historical Student Record" at bounding box center [710, 55] width 147 height 28
click at [930, 49] on button "button" at bounding box center [939, 55] width 49 height 28
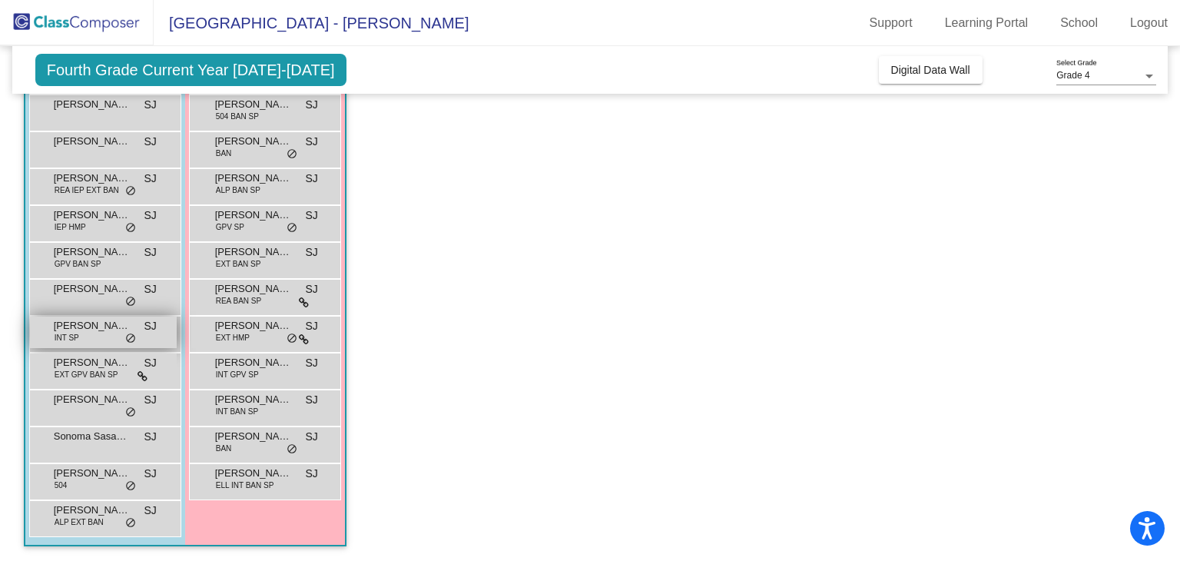
click at [80, 329] on span "[PERSON_NAME]" at bounding box center [92, 325] width 77 height 15
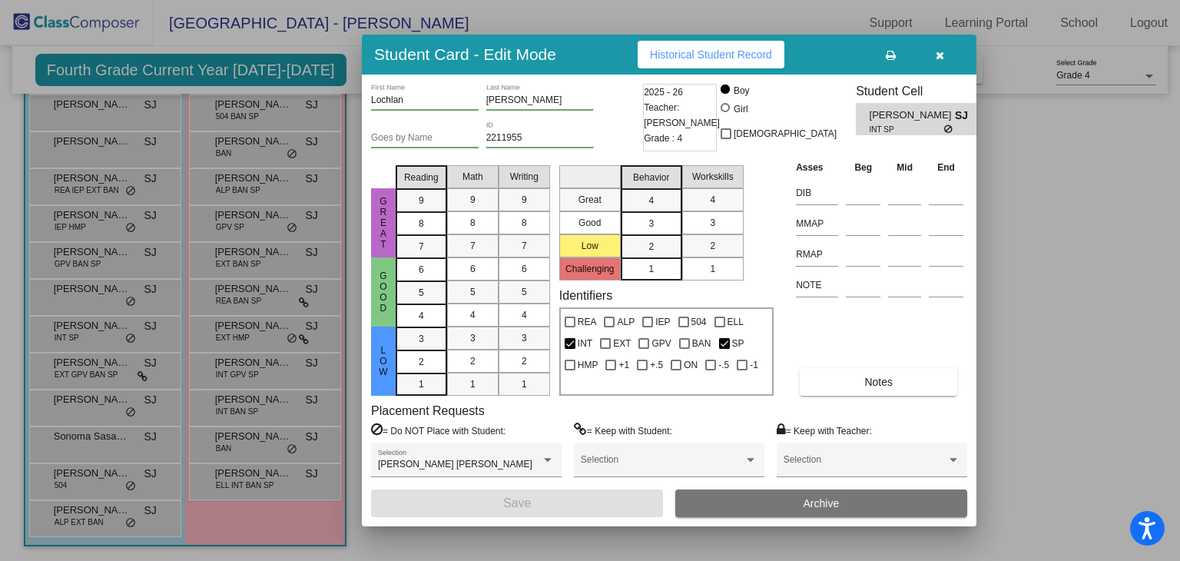
click at [679, 48] on span "Historical Student Record" at bounding box center [711, 54] width 122 height 12
click at [941, 54] on icon "button" at bounding box center [939, 55] width 8 height 11
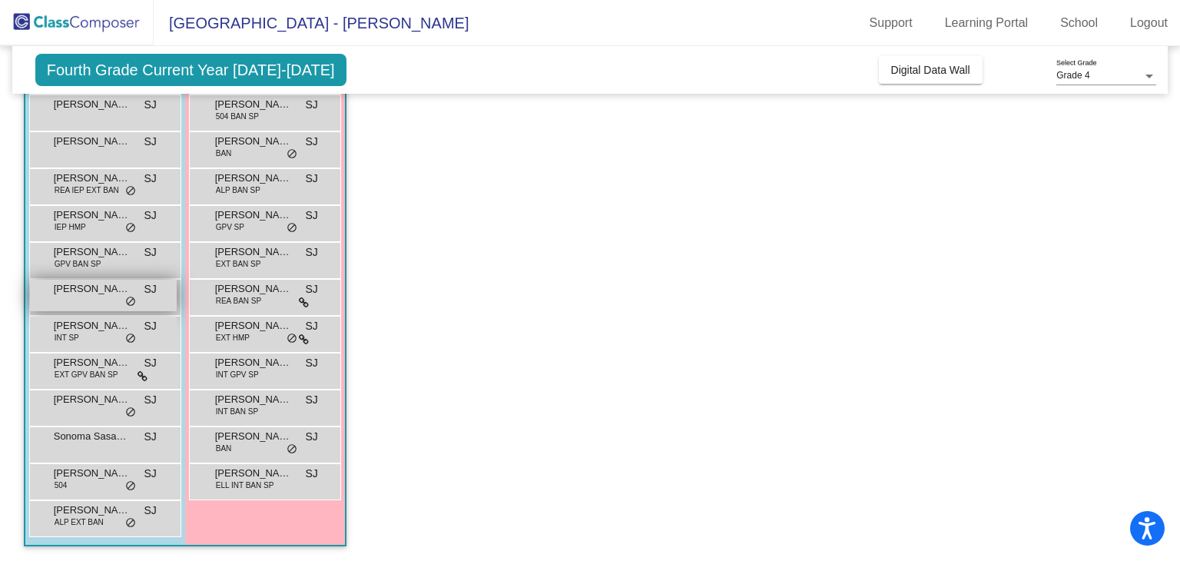
click at [95, 284] on span "[PERSON_NAME]" at bounding box center [92, 288] width 77 height 15
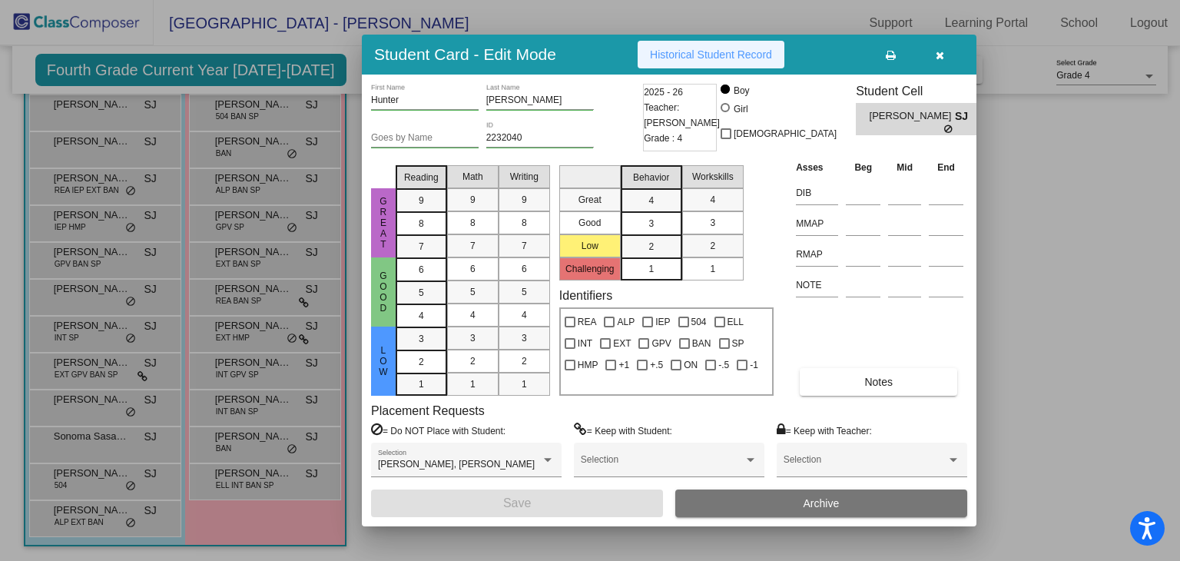
click at [706, 58] on span "Historical Student Record" at bounding box center [711, 54] width 122 height 12
click at [951, 63] on button "button" at bounding box center [939, 55] width 49 height 28
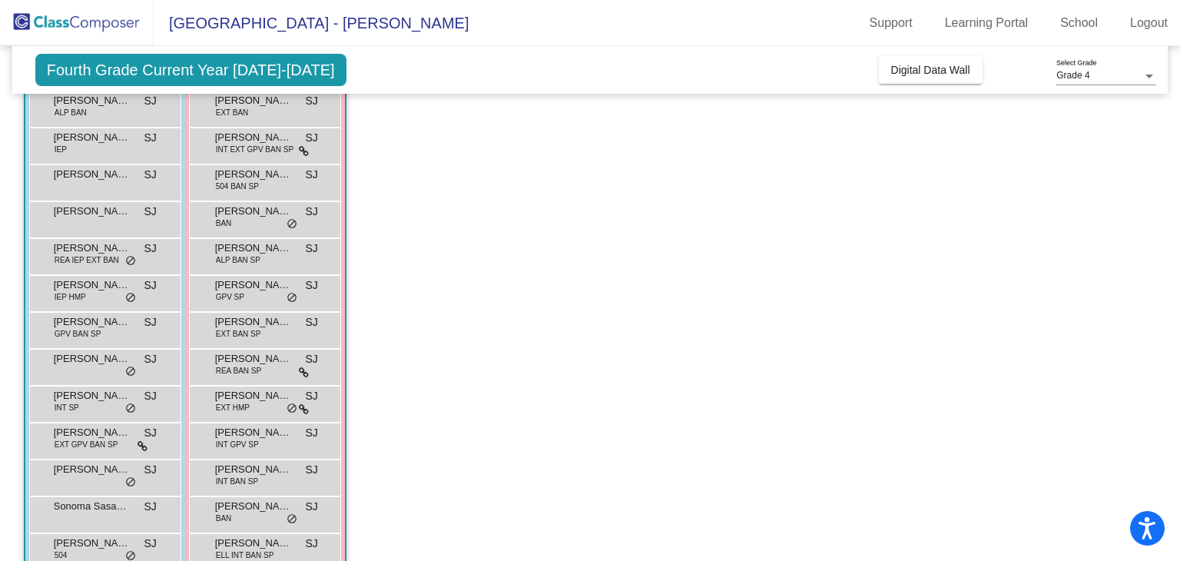
scroll to position [157, 0]
click at [75, 316] on span "[PERSON_NAME]" at bounding box center [92, 320] width 77 height 15
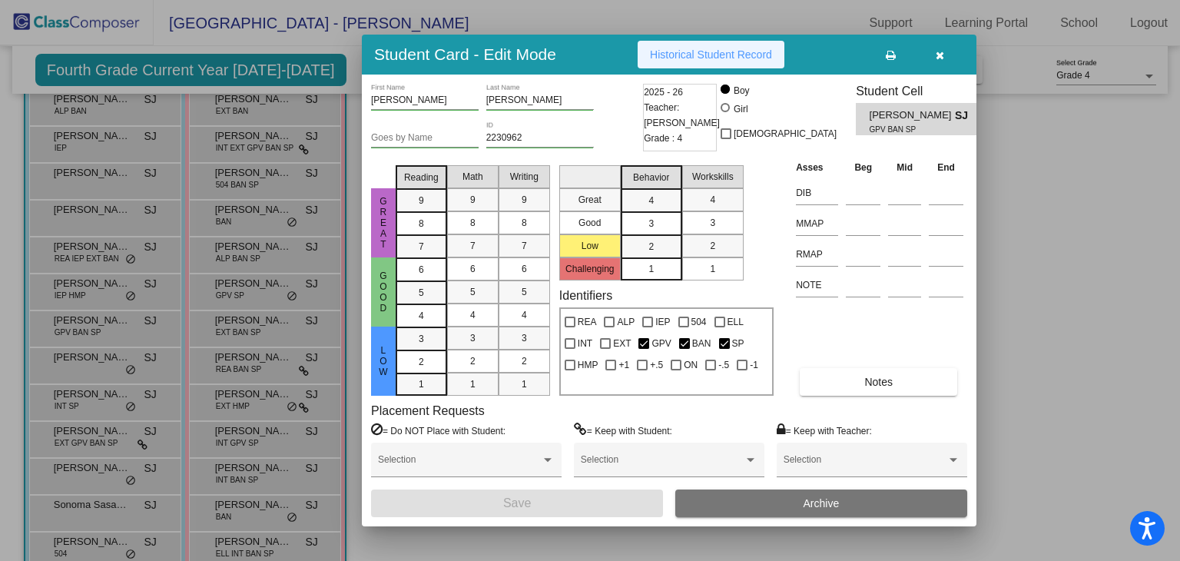
click at [707, 58] on span "Historical Student Record" at bounding box center [711, 54] width 122 height 12
click at [939, 74] on div "Student Card - Edit Mode Historical Student Record" at bounding box center [669, 55] width 614 height 40
click at [952, 43] on button "button" at bounding box center [939, 55] width 49 height 28
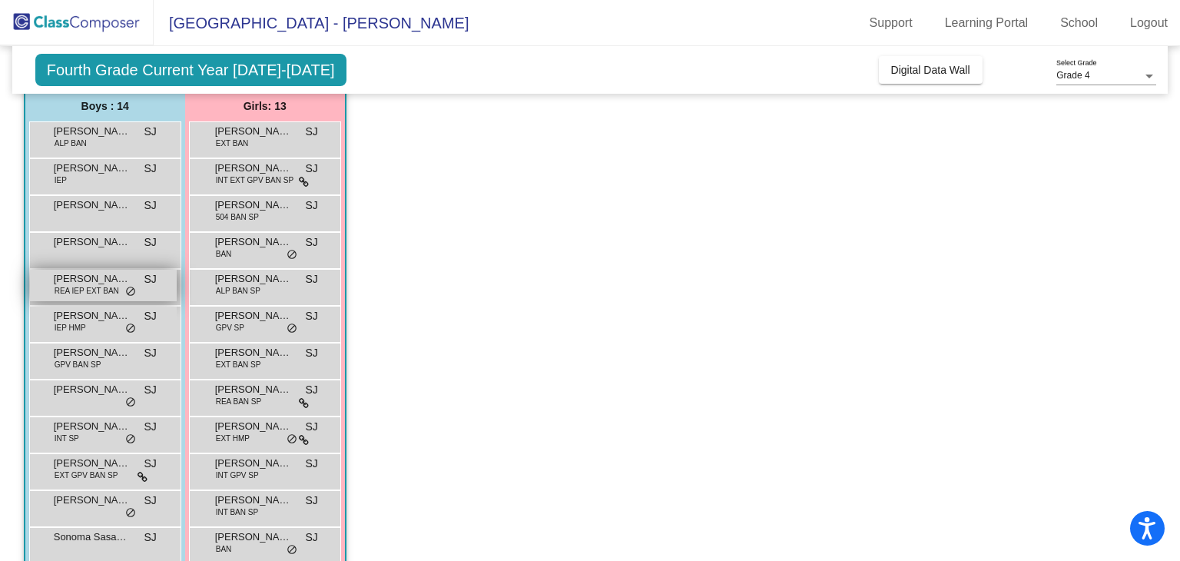
scroll to position [126, 0]
click at [85, 318] on span "[PERSON_NAME]" at bounding box center [92, 313] width 77 height 15
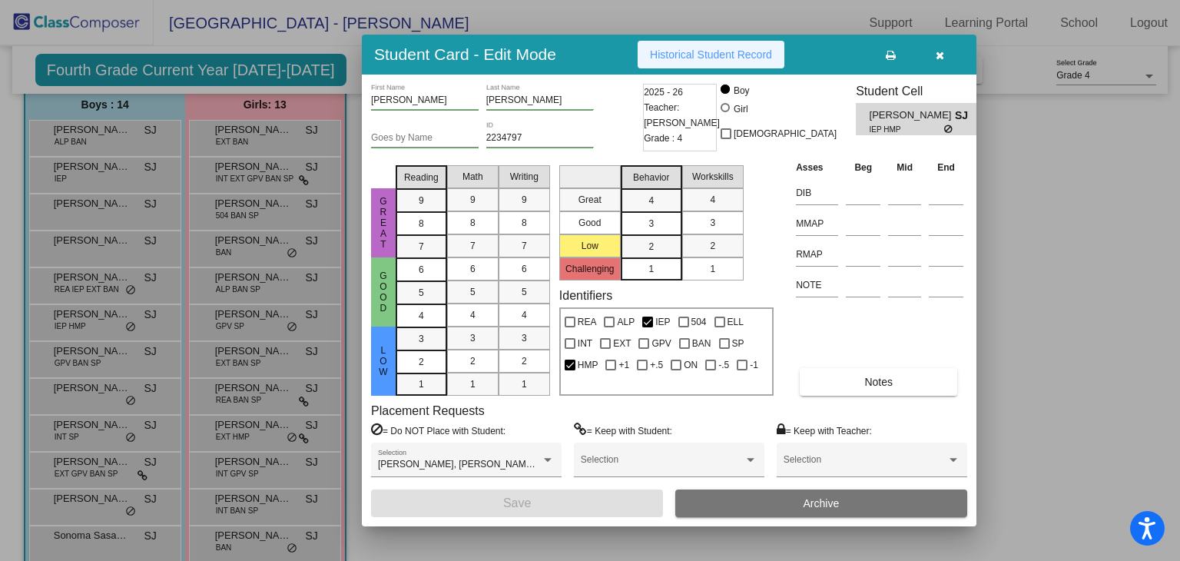
click at [699, 57] on span "Historical Student Record" at bounding box center [711, 54] width 122 height 12
click at [938, 45] on button "button" at bounding box center [939, 55] width 49 height 28
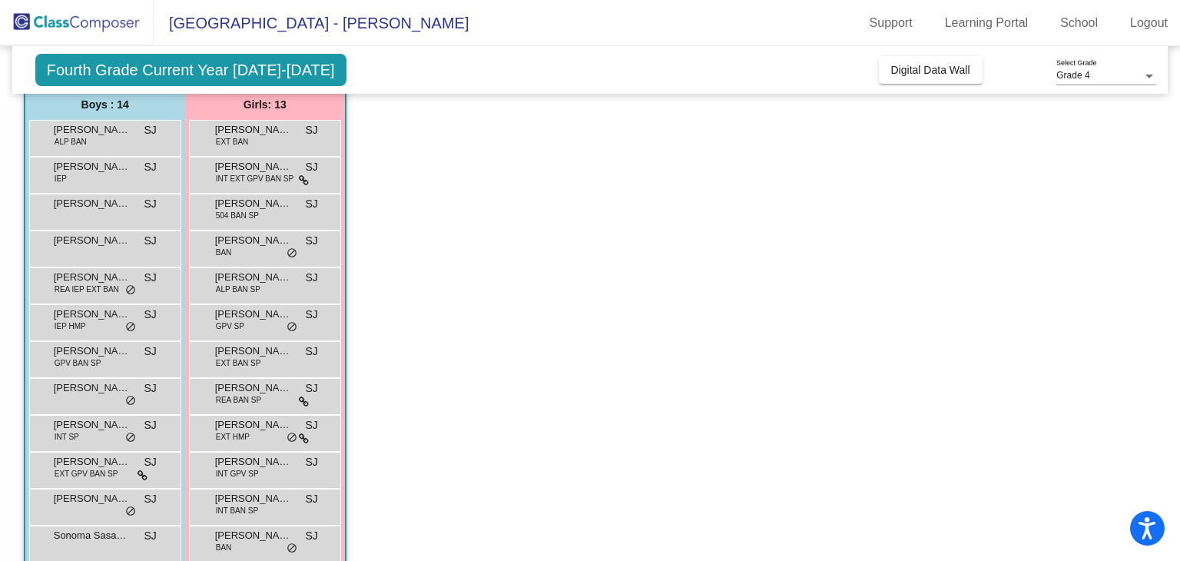
click at [80, 301] on div "[PERSON_NAME] [PERSON_NAME] IEP EXT BAN SJ lock do_not_disturb_alt" at bounding box center [105, 285] width 152 height 37
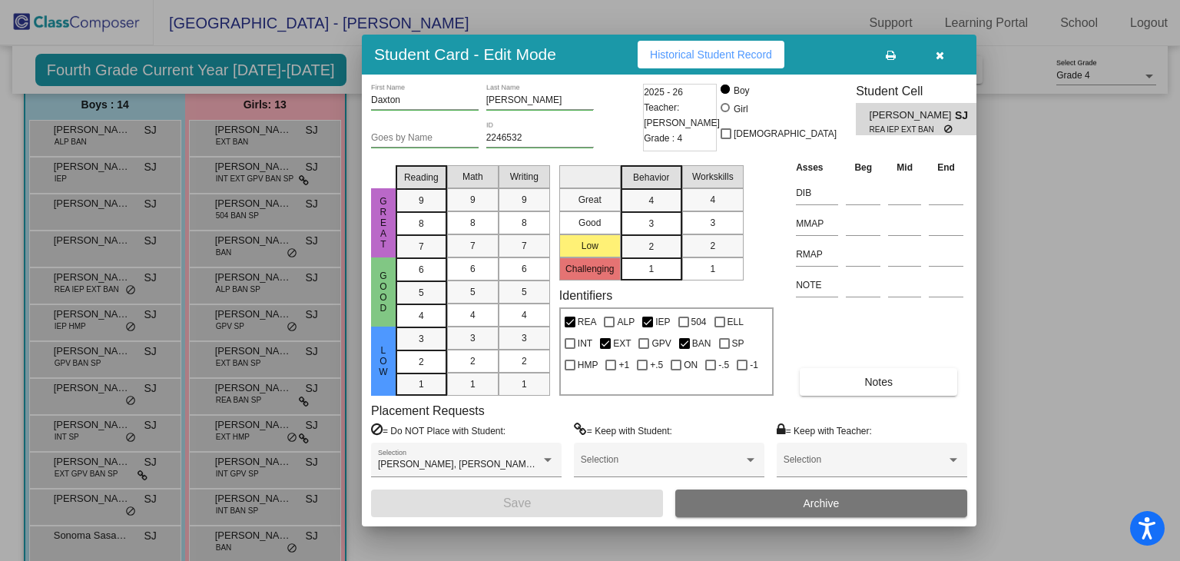
click at [709, 68] on div "Student Card - Edit Mode Historical Student Record" at bounding box center [669, 55] width 614 height 40
click at [706, 62] on button "Historical Student Record" at bounding box center [710, 55] width 147 height 28
click at [932, 58] on button "button" at bounding box center [939, 55] width 49 height 28
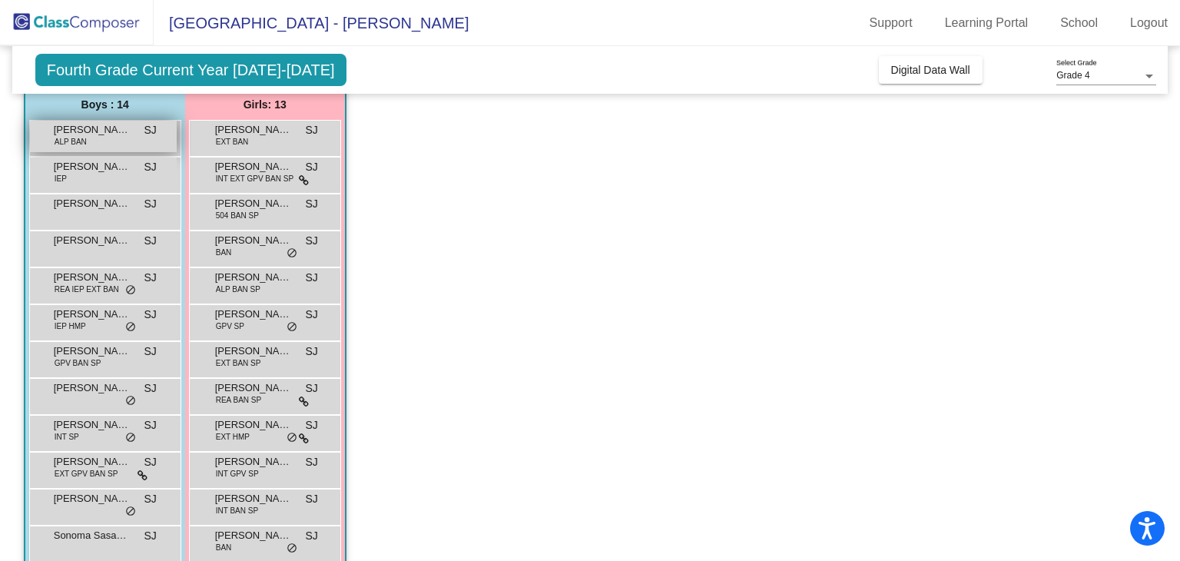
click at [88, 141] on div "[PERSON_NAME] ALP BAN SJ lock do_not_disturb_alt" at bounding box center [103, 136] width 147 height 31
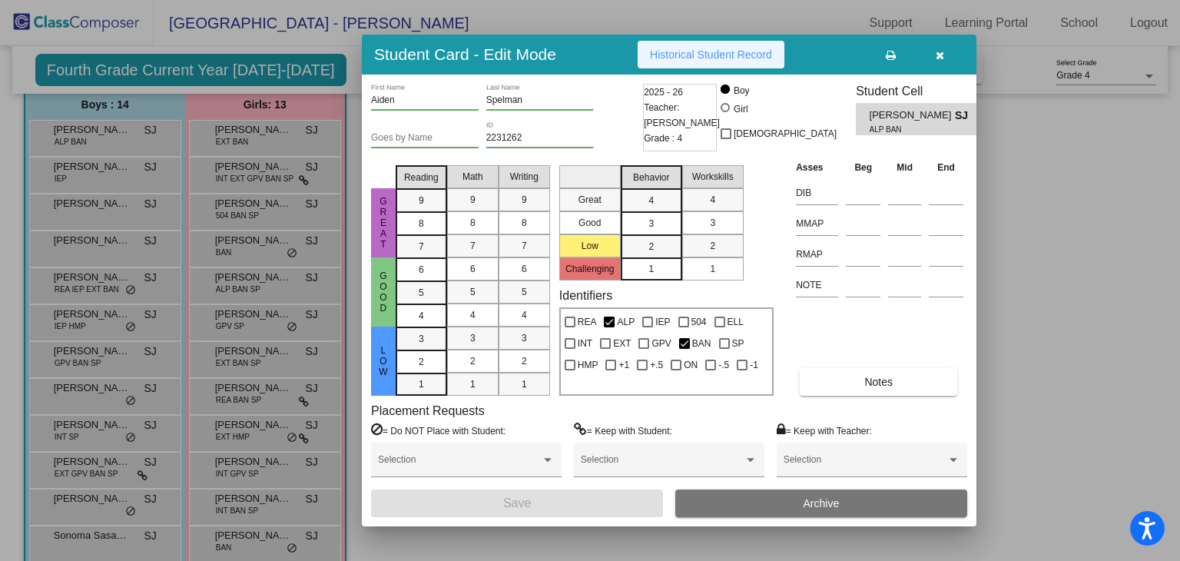
click at [664, 55] on span "Historical Student Record" at bounding box center [711, 54] width 122 height 12
